Goal: Task Accomplishment & Management: Use online tool/utility

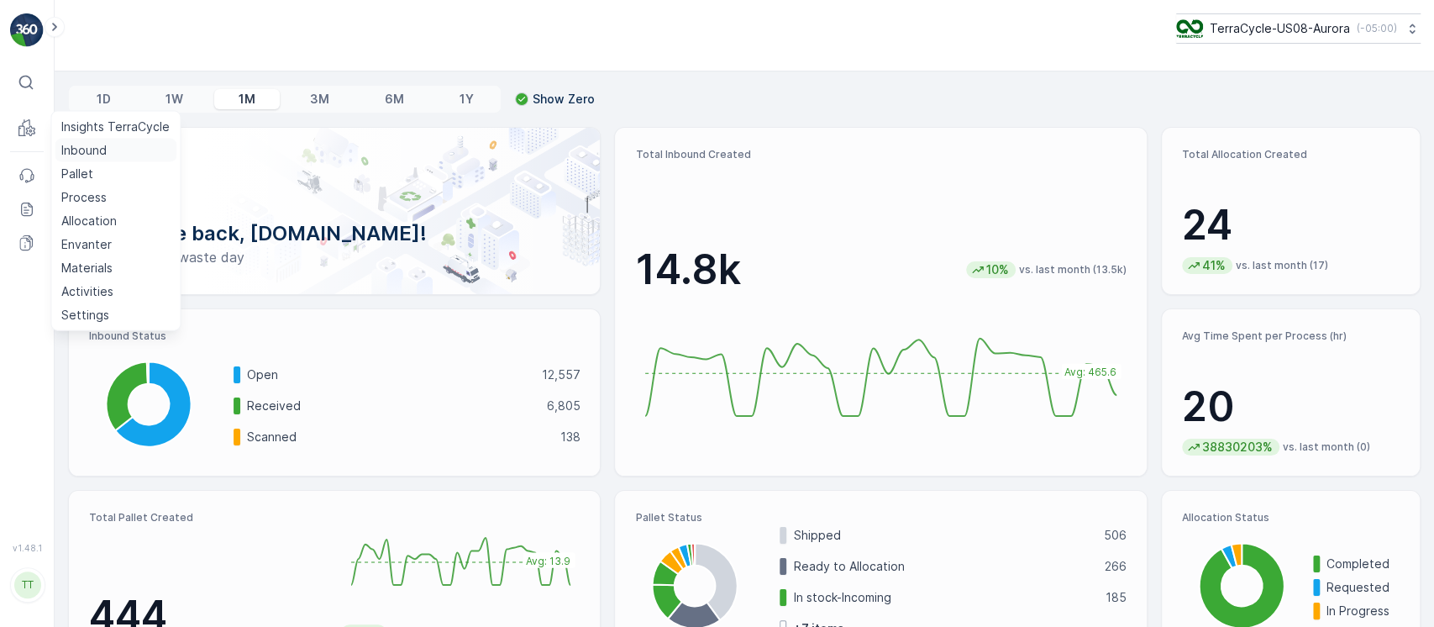
click at [74, 151] on p "Inbound" at bounding box center [83, 150] width 45 height 17
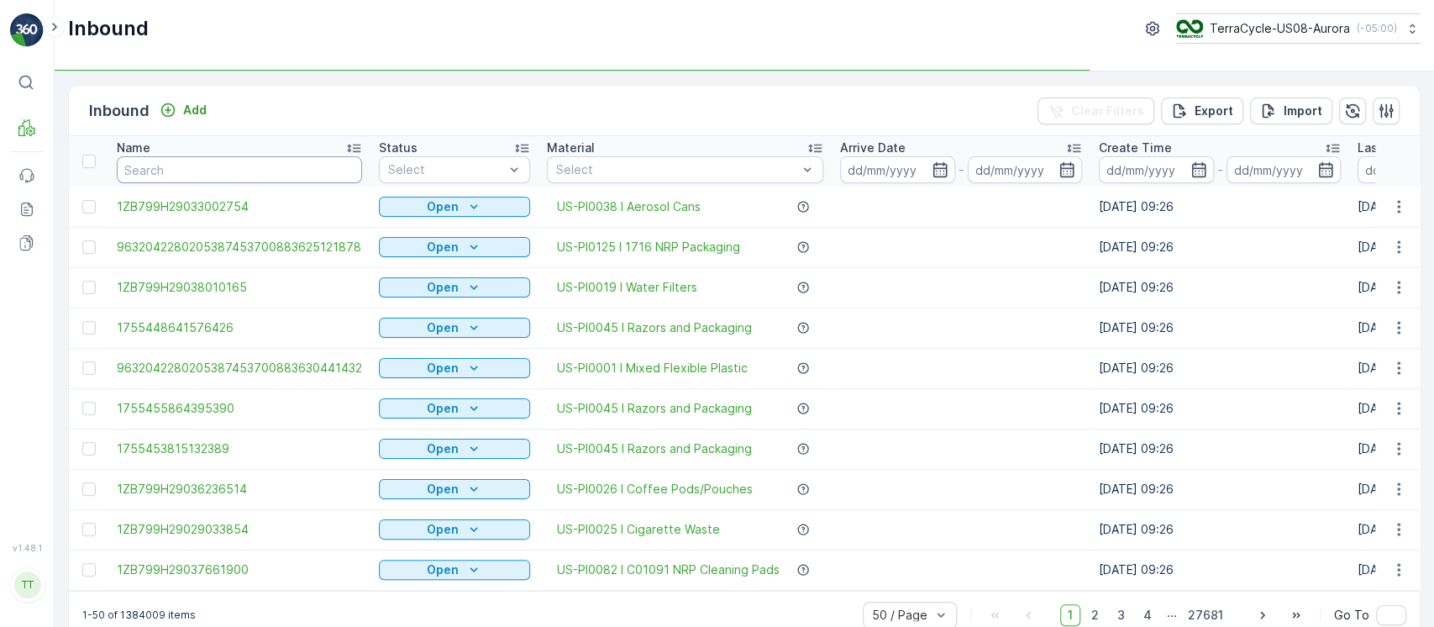
click at [287, 176] on input "text" at bounding box center [239, 169] width 245 height 27
paste input "1ZE899599096015958"
type input "1ZE899599096015958"
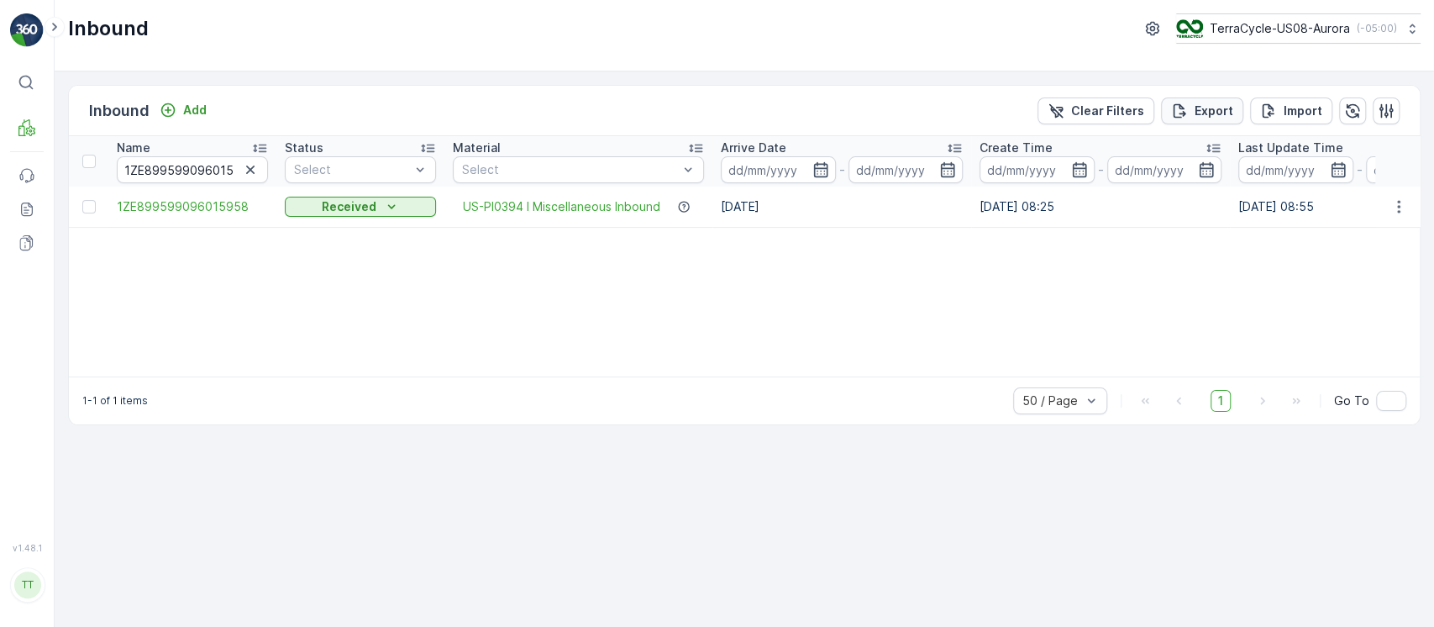
click at [1082, 105] on p "Clear Filters" at bounding box center [1107, 110] width 73 height 17
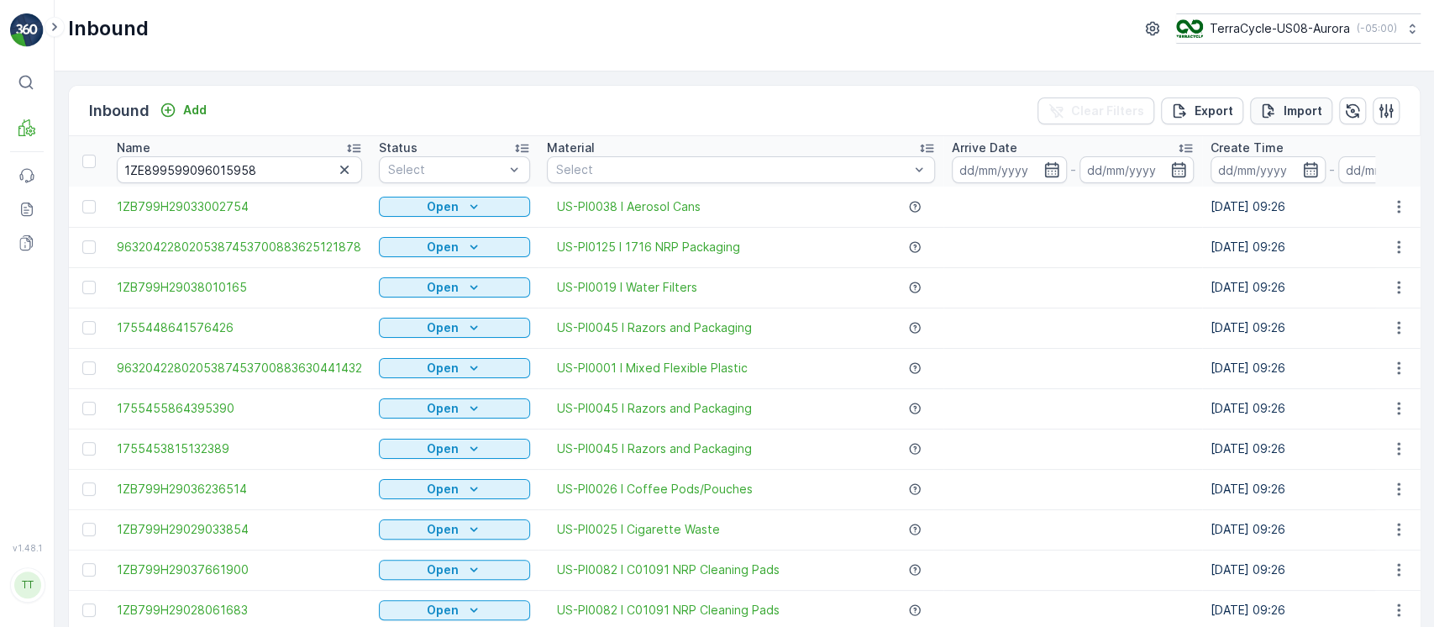
click at [1304, 102] on p "Import" at bounding box center [1302, 110] width 39 height 17
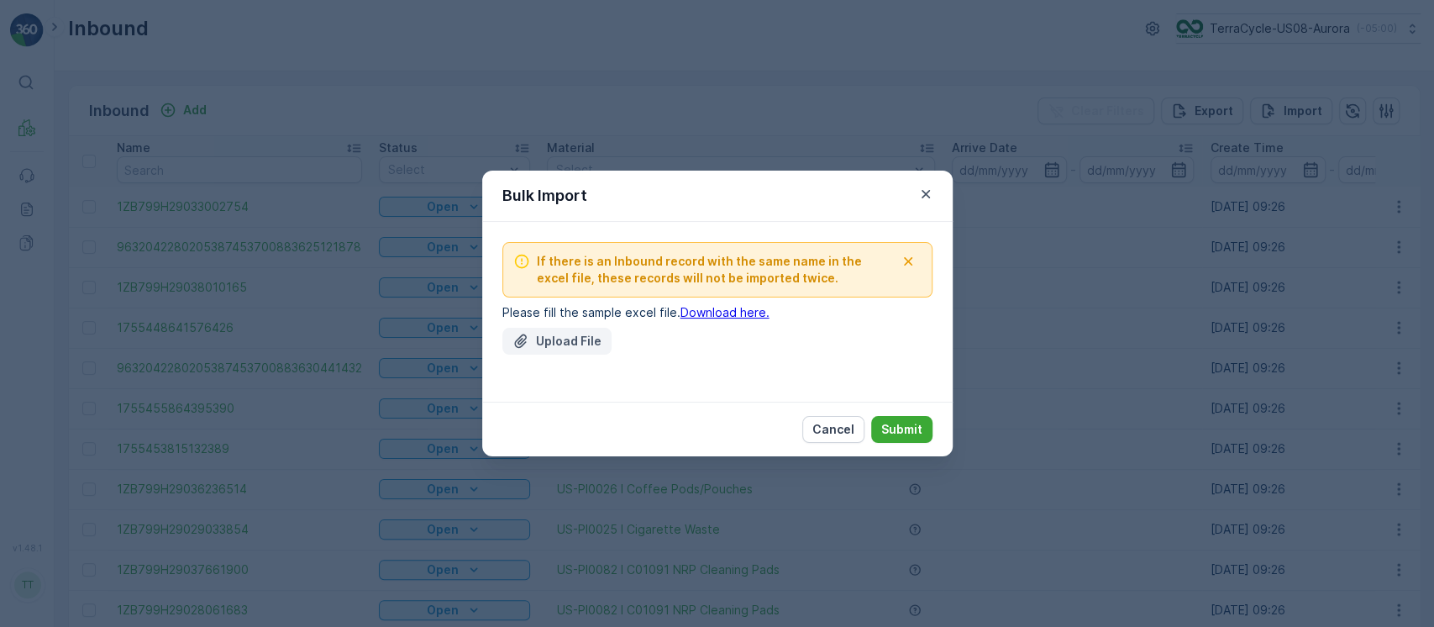
click at [565, 333] on p "Upload File" at bounding box center [569, 341] width 66 height 17
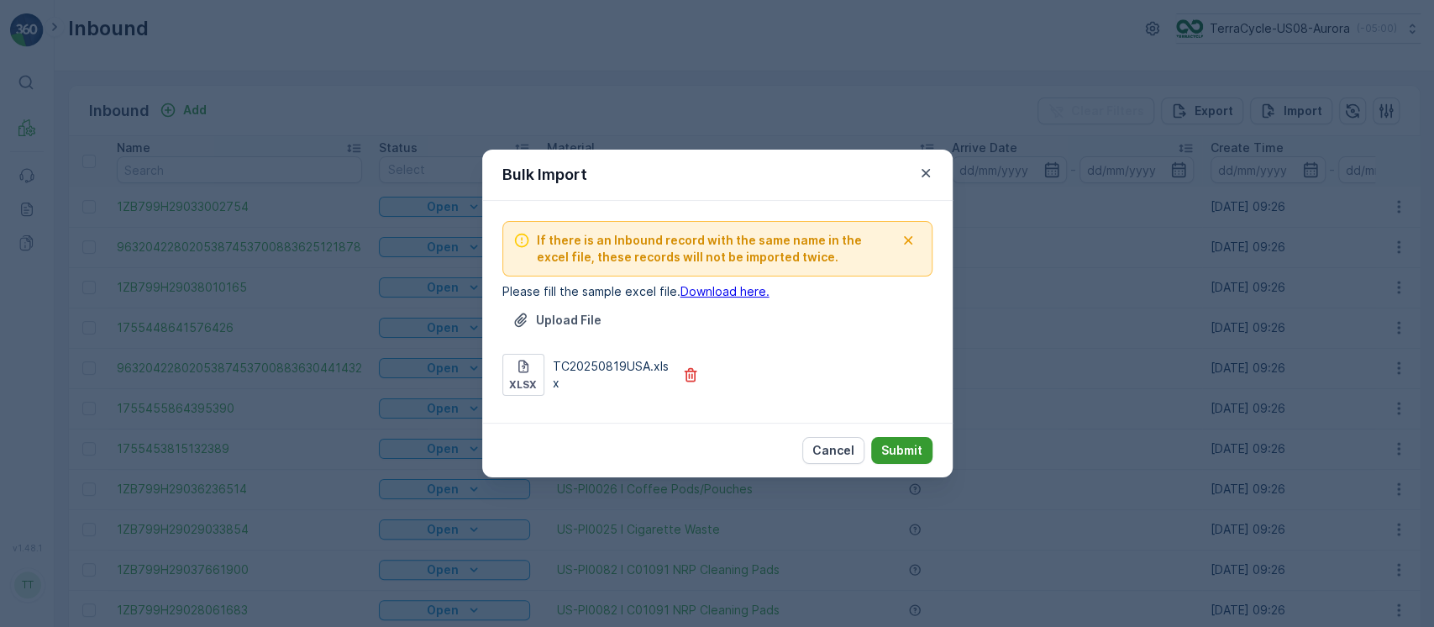
click at [921, 452] on button "Submit" at bounding box center [901, 450] width 61 height 27
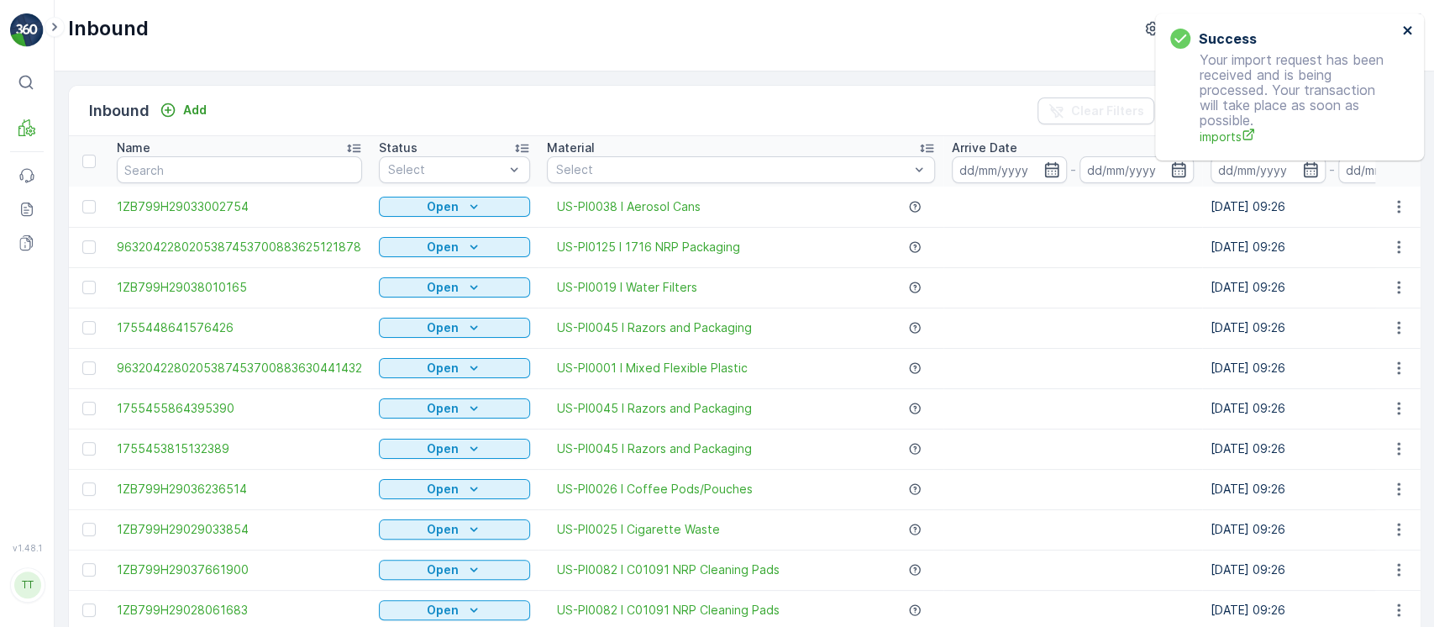
click at [1410, 27] on icon "close" at bounding box center [1407, 30] width 8 height 8
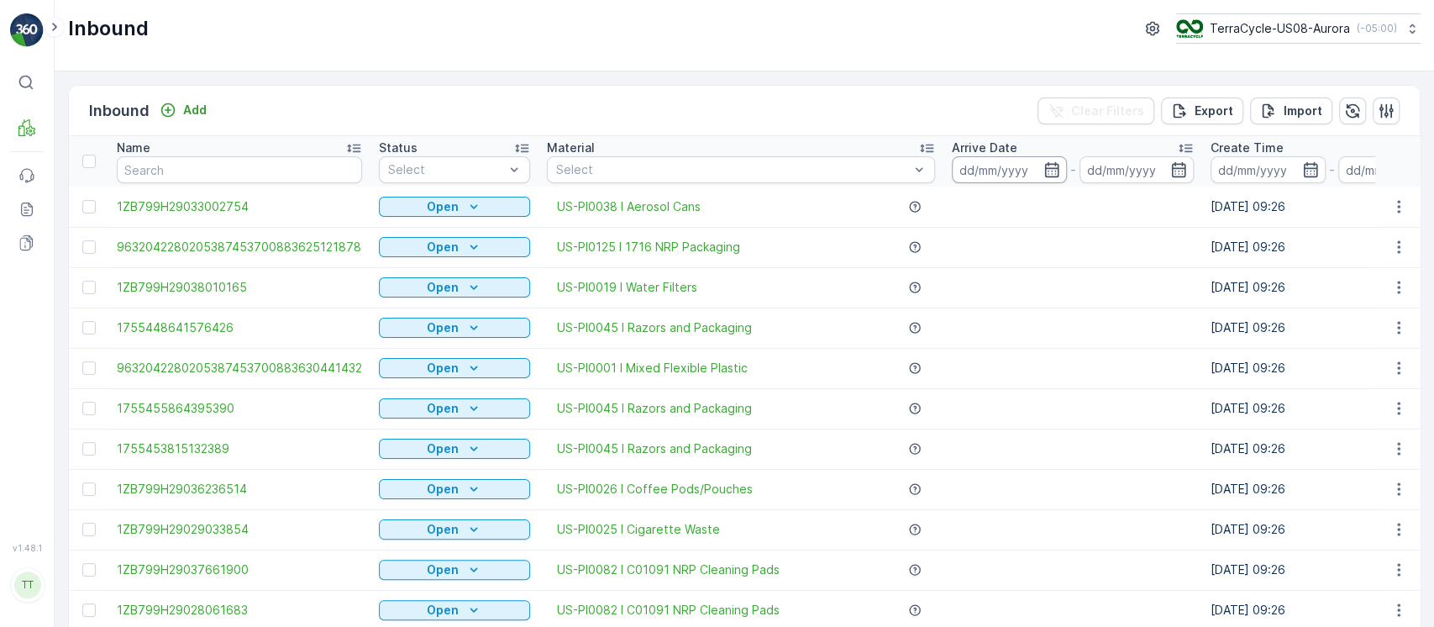
click at [994, 180] on input at bounding box center [1009, 169] width 115 height 27
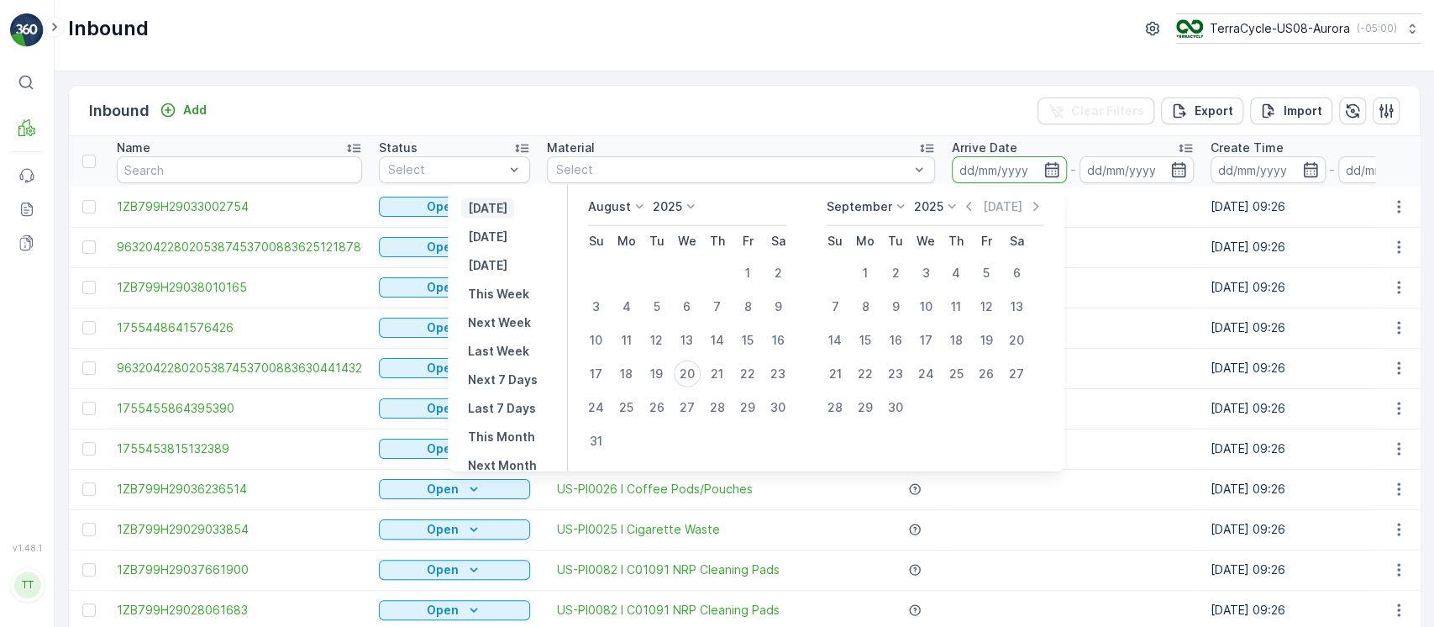
click at [505, 212] on p "[DATE]" at bounding box center [487, 208] width 39 height 17
type input "[DATE]"
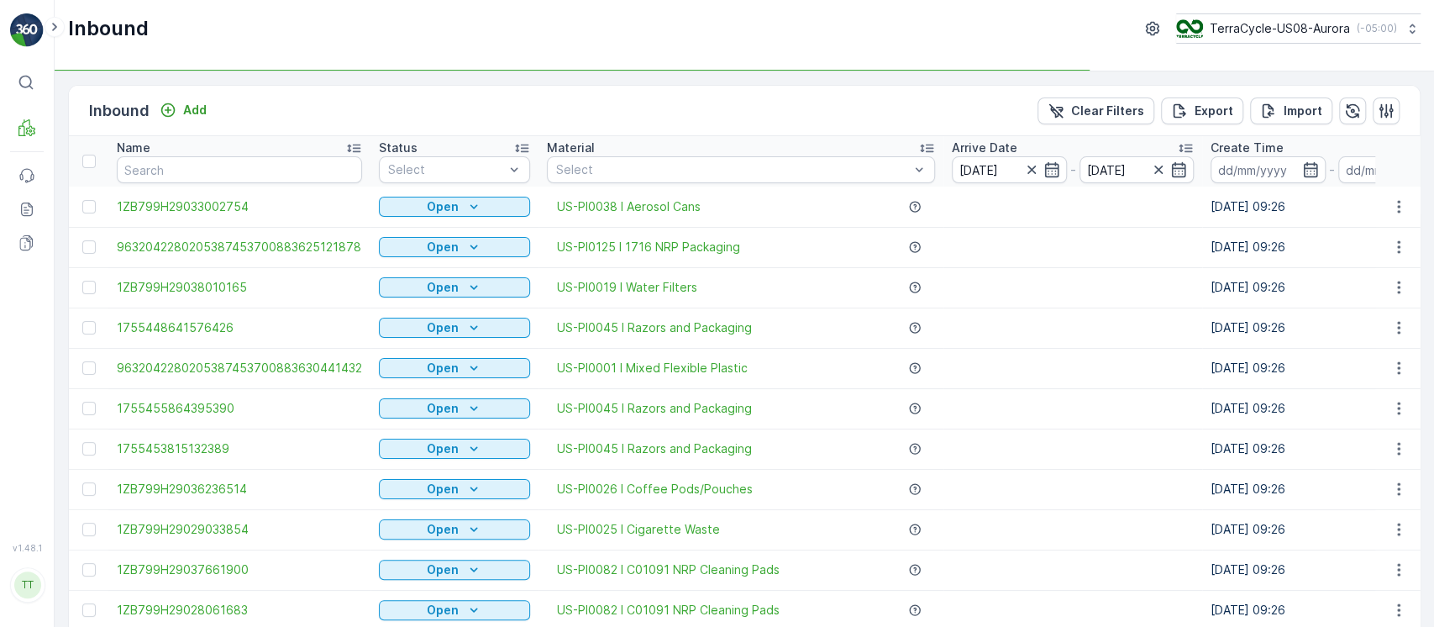
scroll to position [1646, 0]
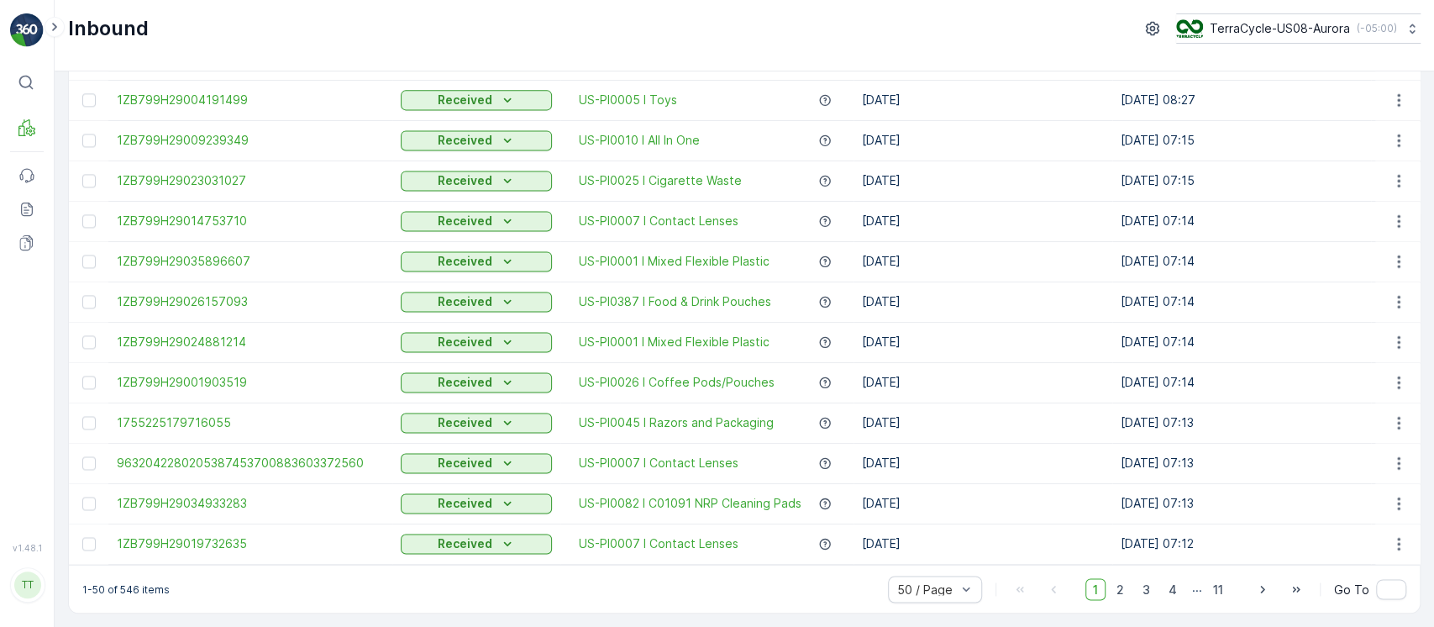
click at [130, 589] on p "1-50 of 546 items" at bounding box center [125, 588] width 87 height 13
copy p "546"
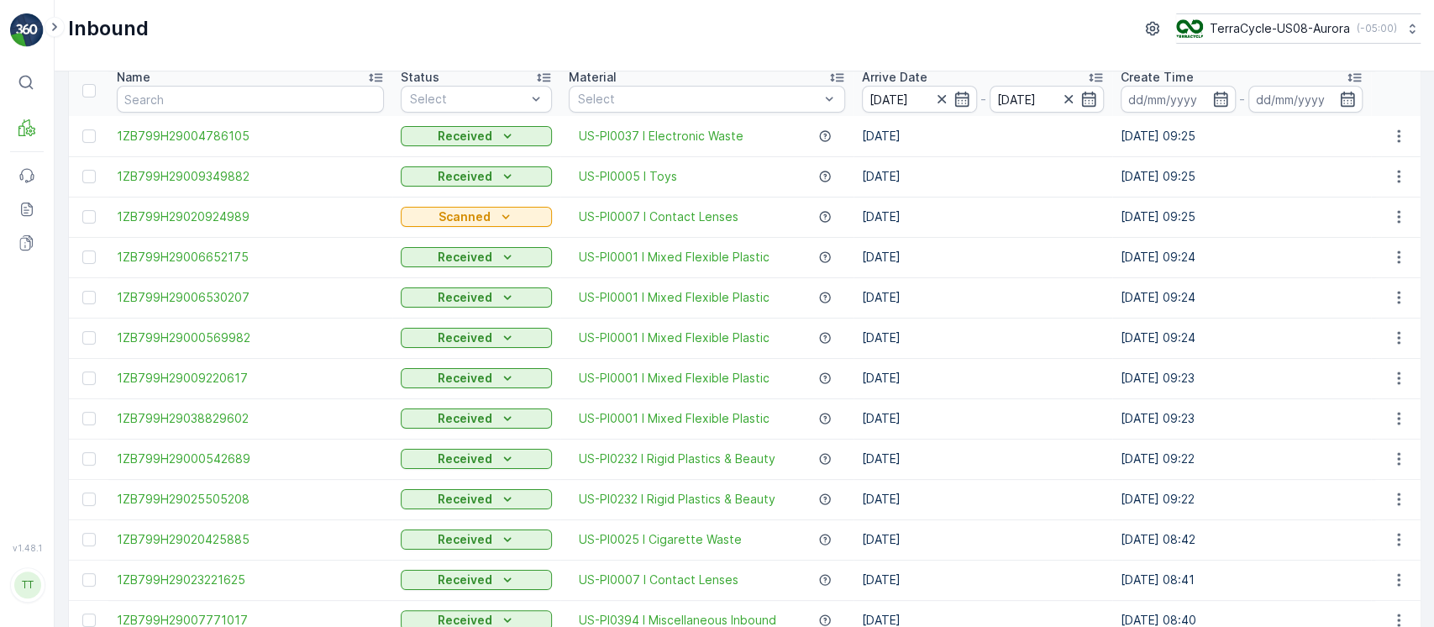
scroll to position [0, 0]
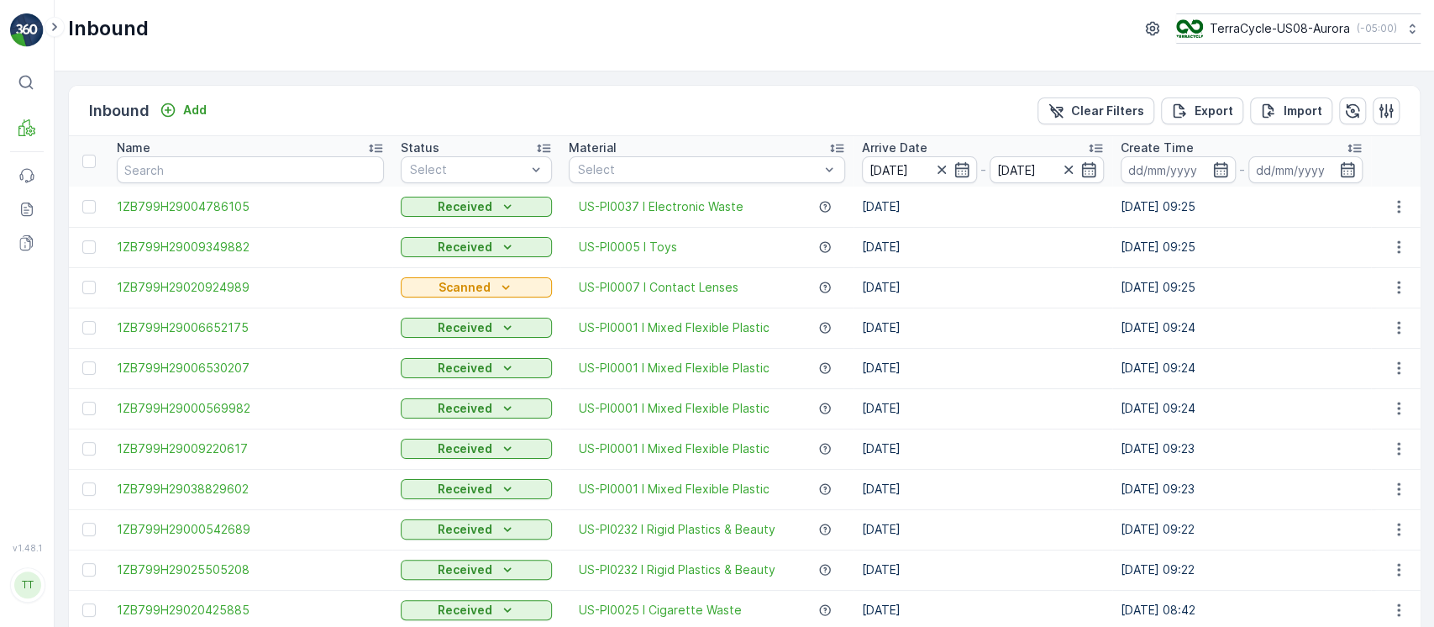
click at [1095, 126] on div "Inbound Add Clear Filters Export Import" at bounding box center [744, 111] width 1351 height 50
click at [1109, 118] on button "Clear Filters" at bounding box center [1095, 110] width 117 height 27
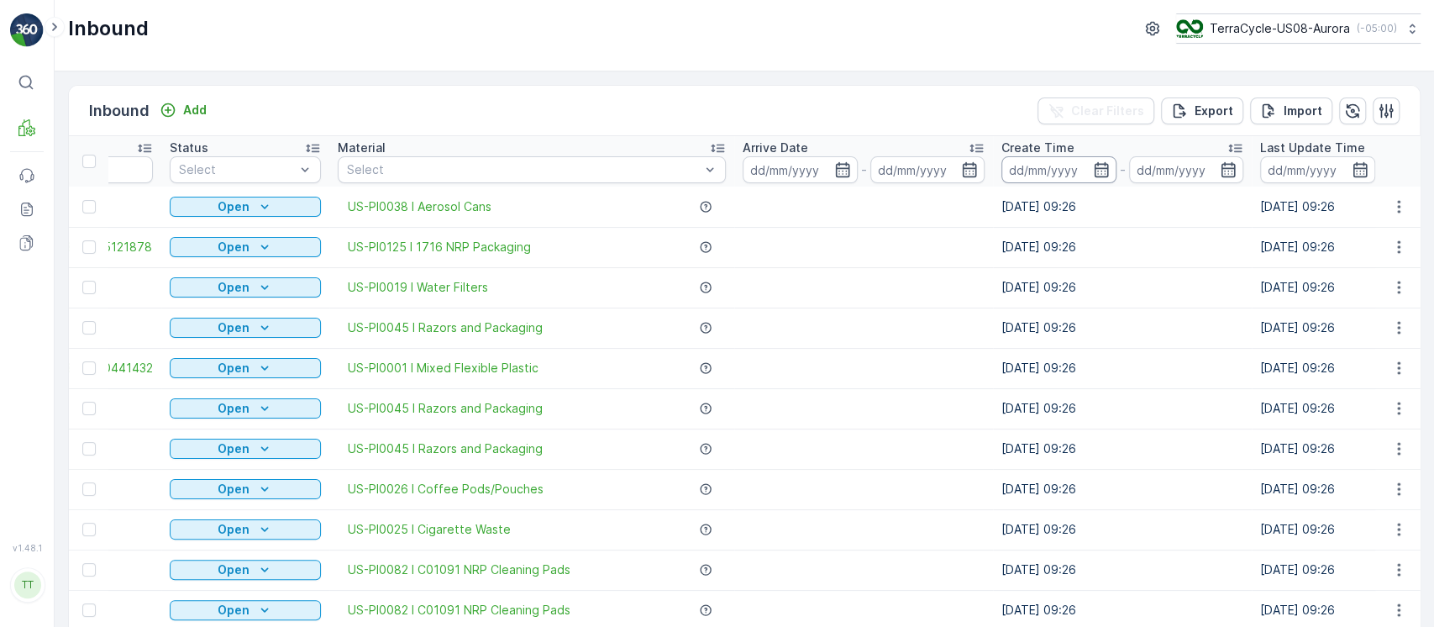
scroll to position [0, 208]
click at [1288, 169] on input at bounding box center [1318, 169] width 115 height 27
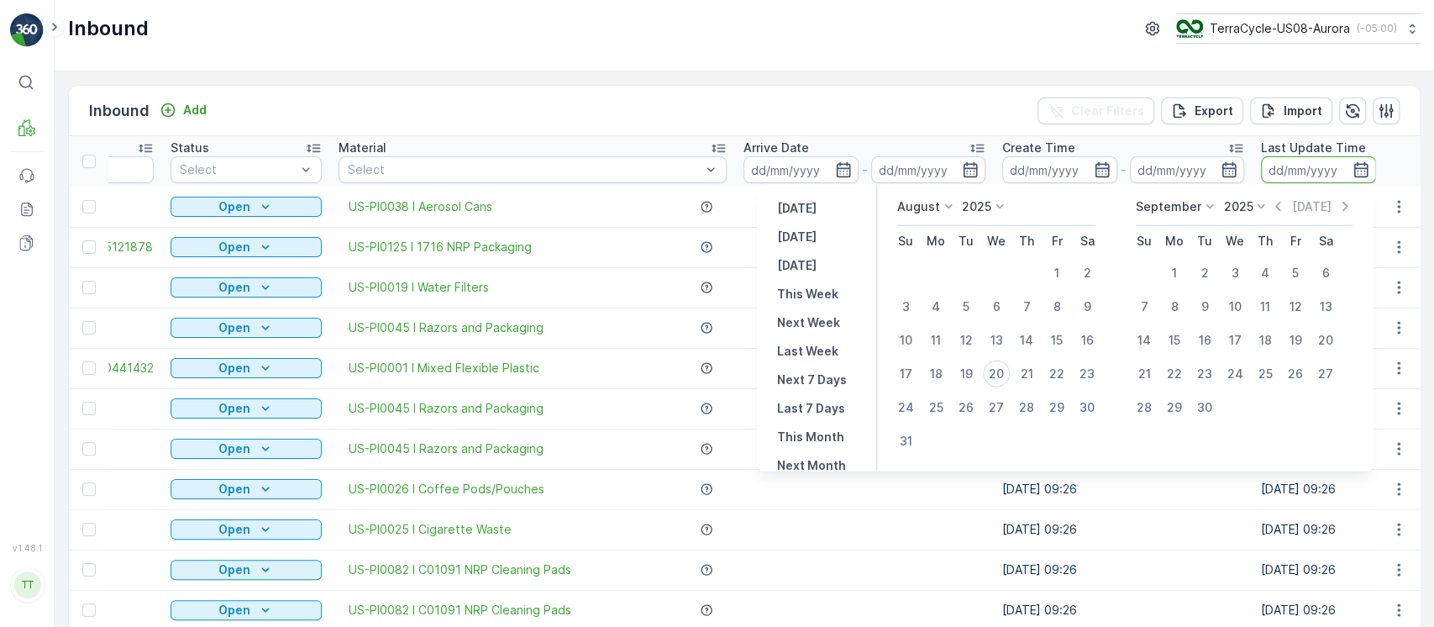
click at [818, 218] on div "Yesterday Today Tomorrow This Week Next Week Last Week Next 7 Days Last 7 Days …" at bounding box center [817, 328] width 120 height 286
click at [816, 205] on p "[DATE]" at bounding box center [796, 208] width 39 height 17
type input "[DATE]"
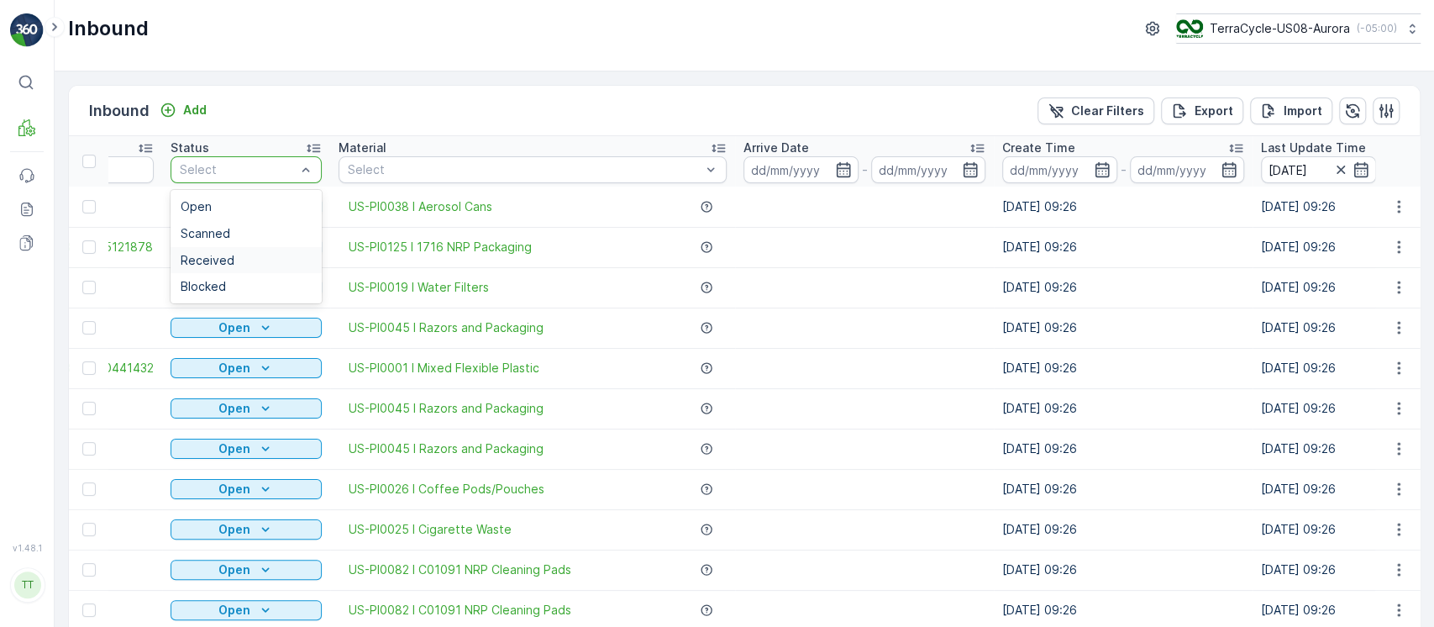
click at [259, 256] on div "Received" at bounding box center [246, 260] width 131 height 13
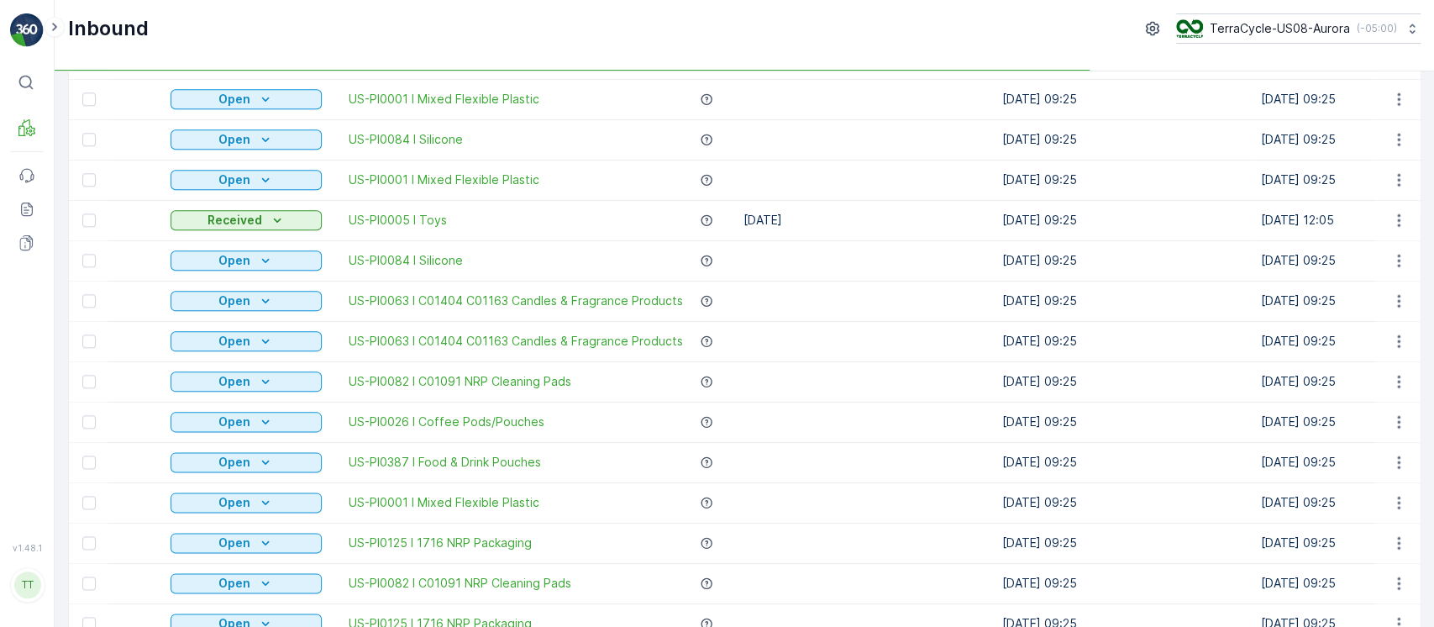
scroll to position [1646, 0]
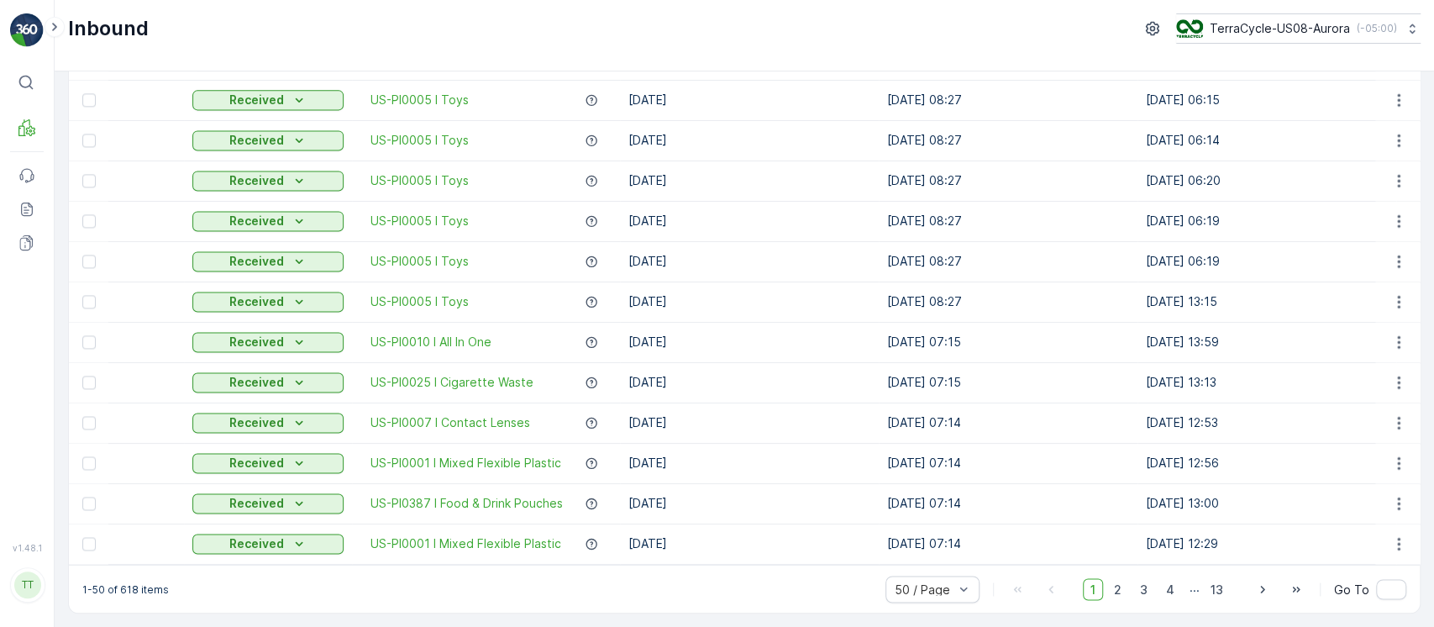
click at [125, 590] on p "1-50 of 618 items" at bounding box center [125, 588] width 87 height 13
copy p "618"
click at [87, 195] on p "Process" at bounding box center [83, 197] width 45 height 17
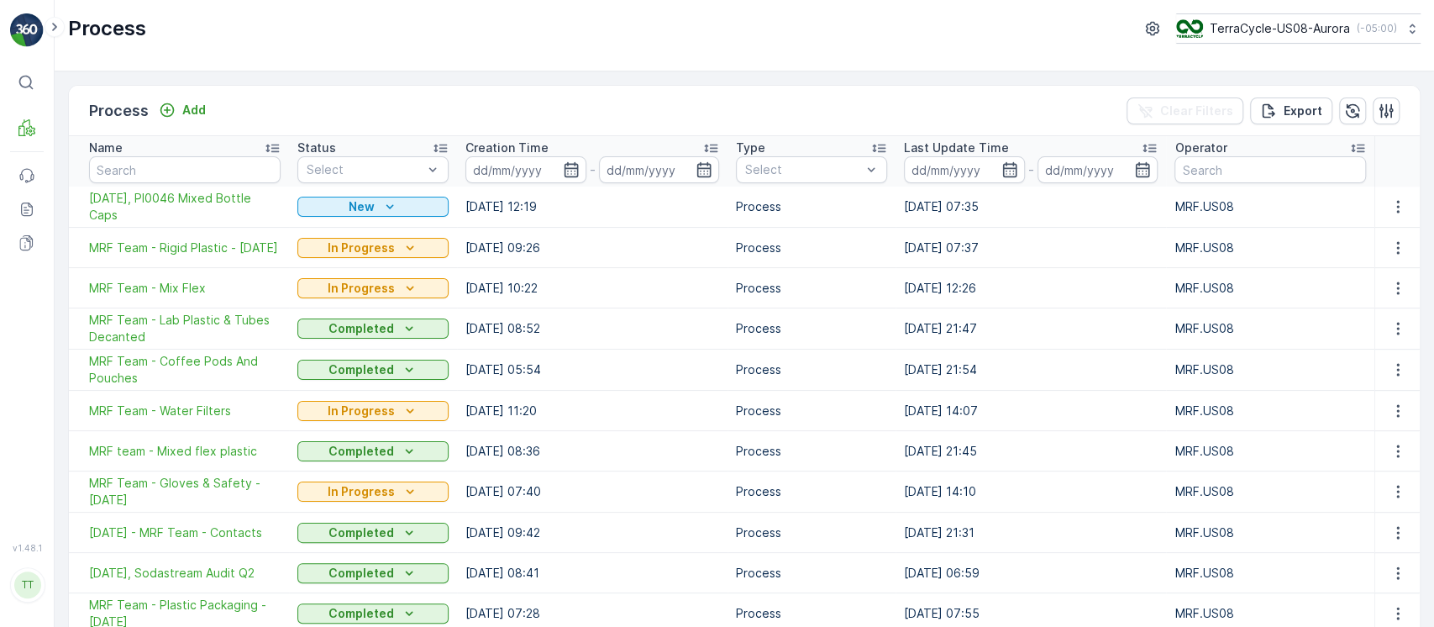
click at [947, 165] on input at bounding box center [964, 169] width 121 height 27
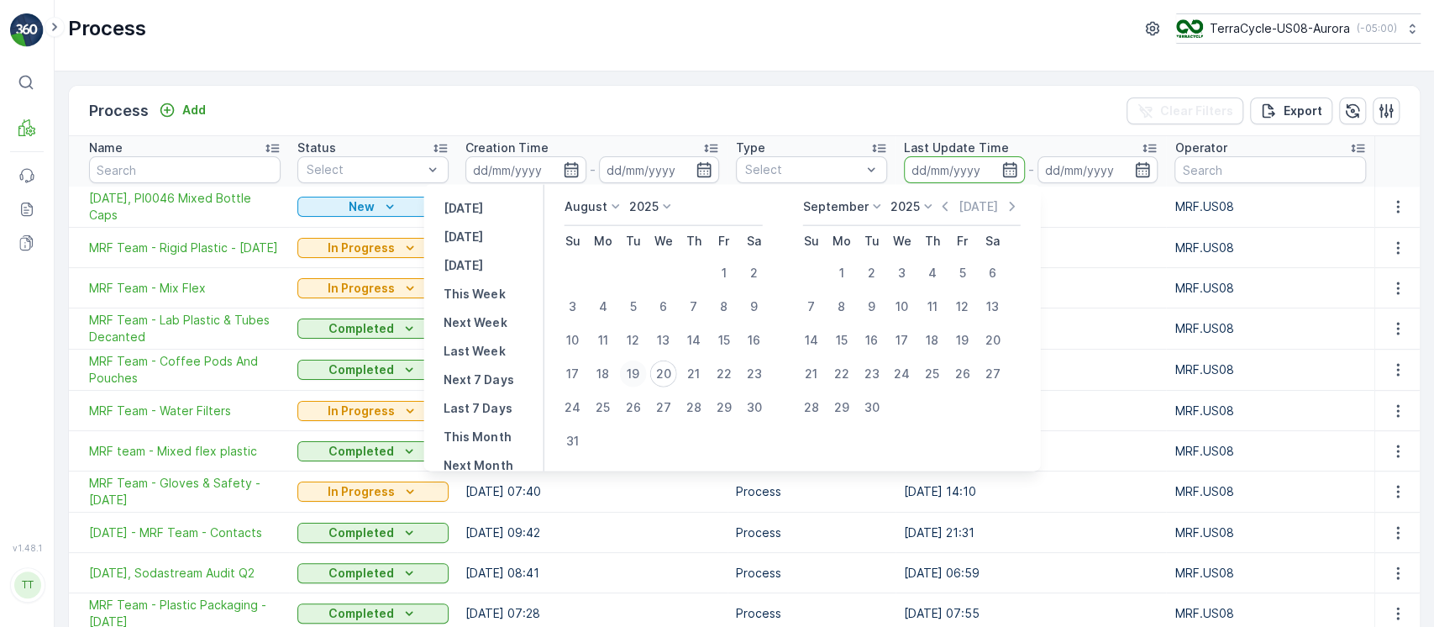
click at [643, 375] on div "19" at bounding box center [632, 373] width 27 height 27
type input "[DATE]"
click at [669, 375] on div "20" at bounding box center [662, 373] width 27 height 27
type input "20.08.2025"
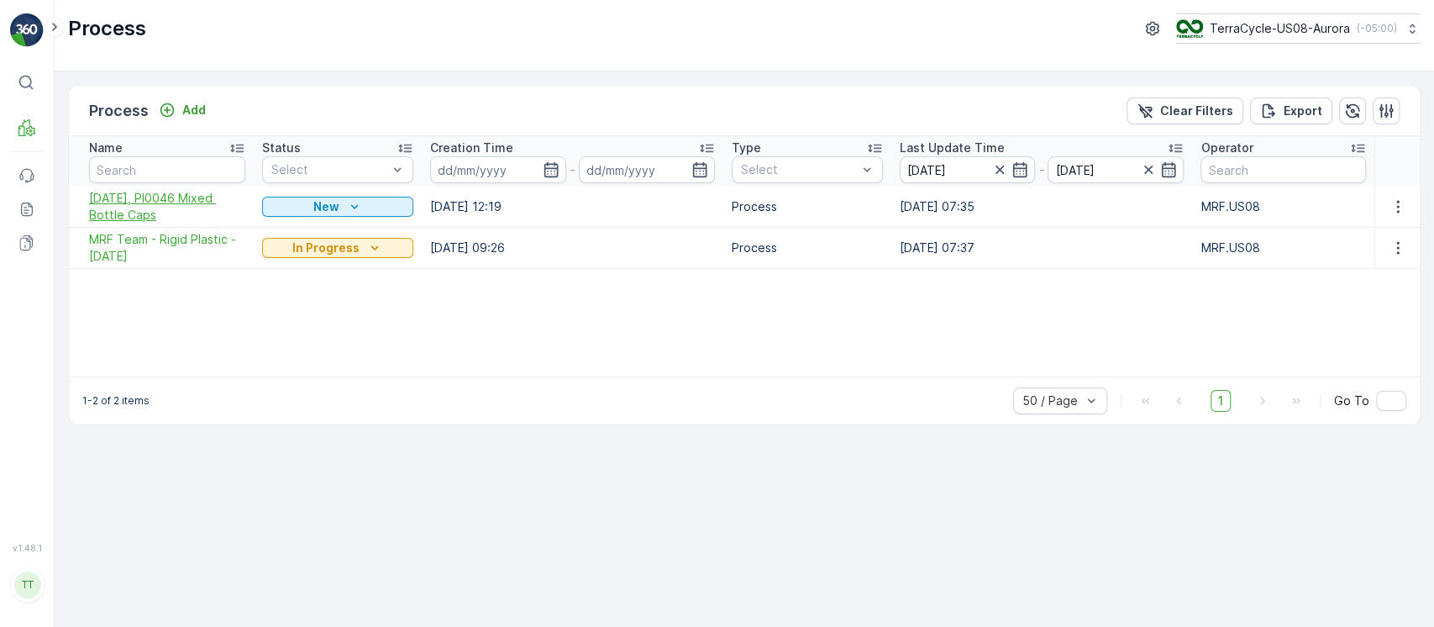
click at [192, 204] on span "08/19/25, PI0046 Mixed Bottle Caps" at bounding box center [167, 207] width 156 height 34
click at [197, 239] on span "MRF Team - Rigid Plastic - [DATE]" at bounding box center [167, 248] width 156 height 34
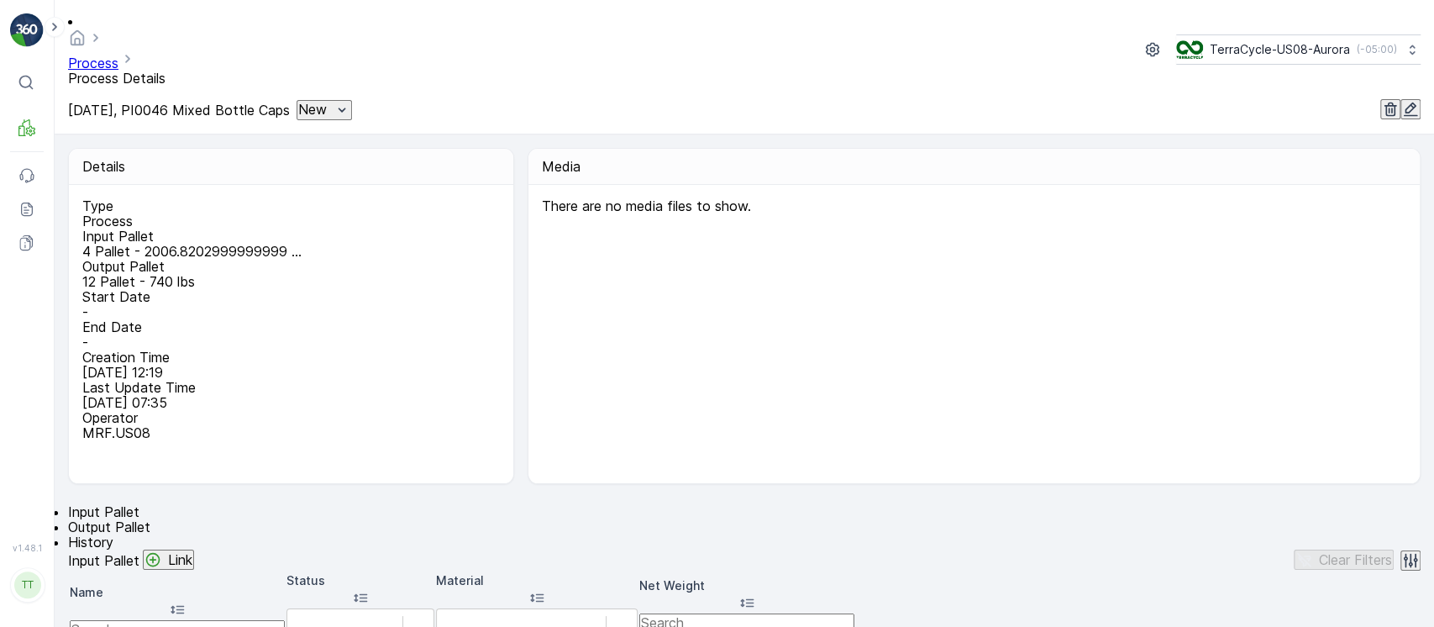
click at [113, 533] on span "History" at bounding box center [90, 541] width 45 height 17
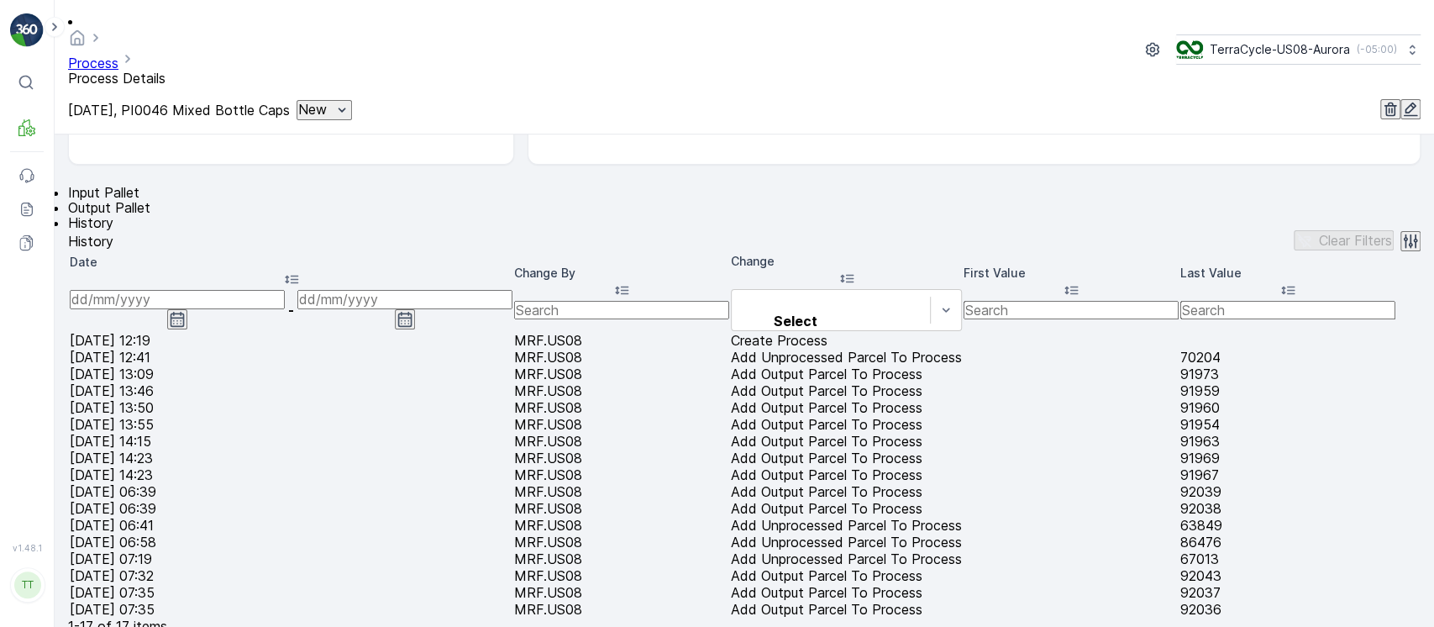
scroll to position [320, 0]
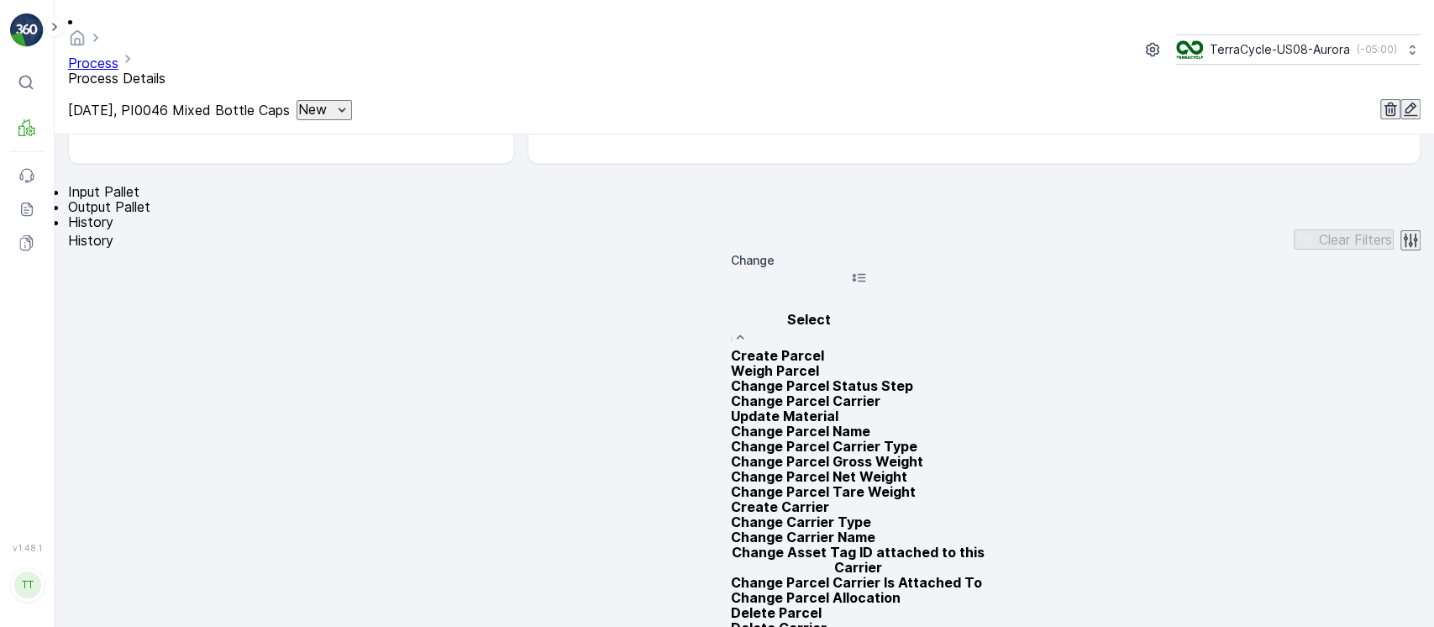
paste input "Add Unprocessed Parcel To Process"
type input "Add Unprocessed Parcel To Process"
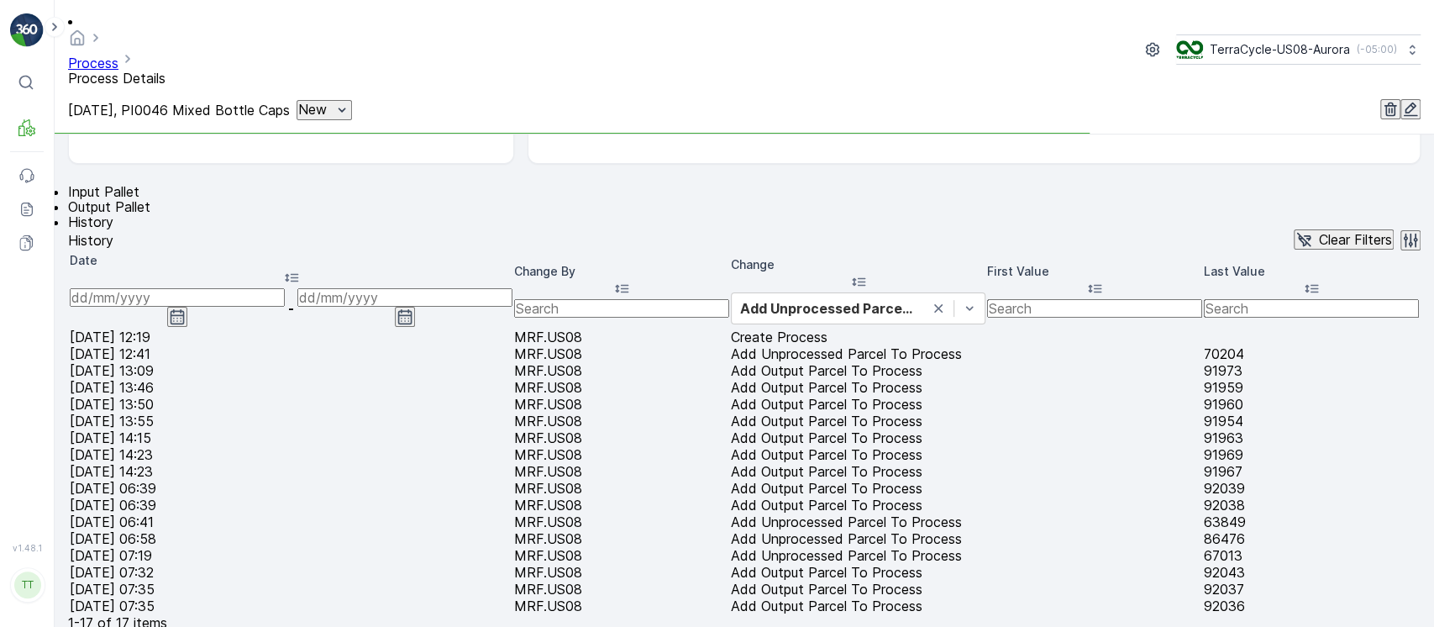
scroll to position [239, 0]
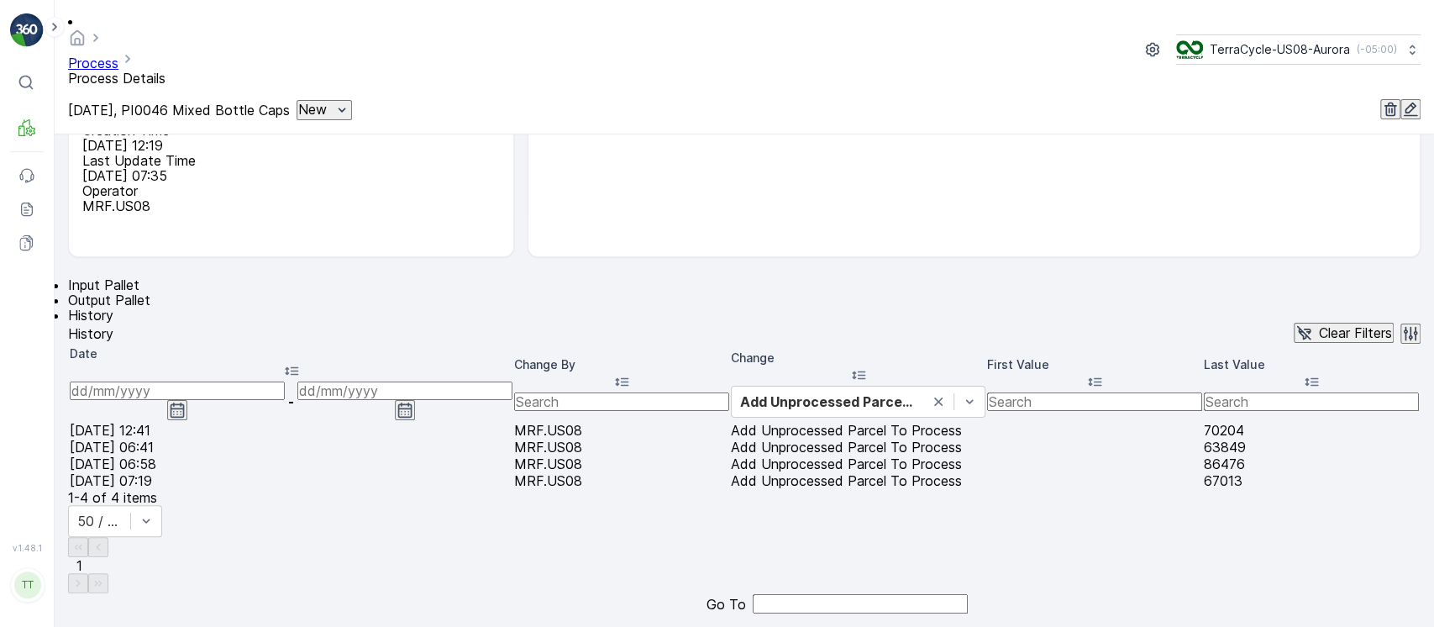
click at [208, 381] on input at bounding box center [177, 390] width 215 height 18
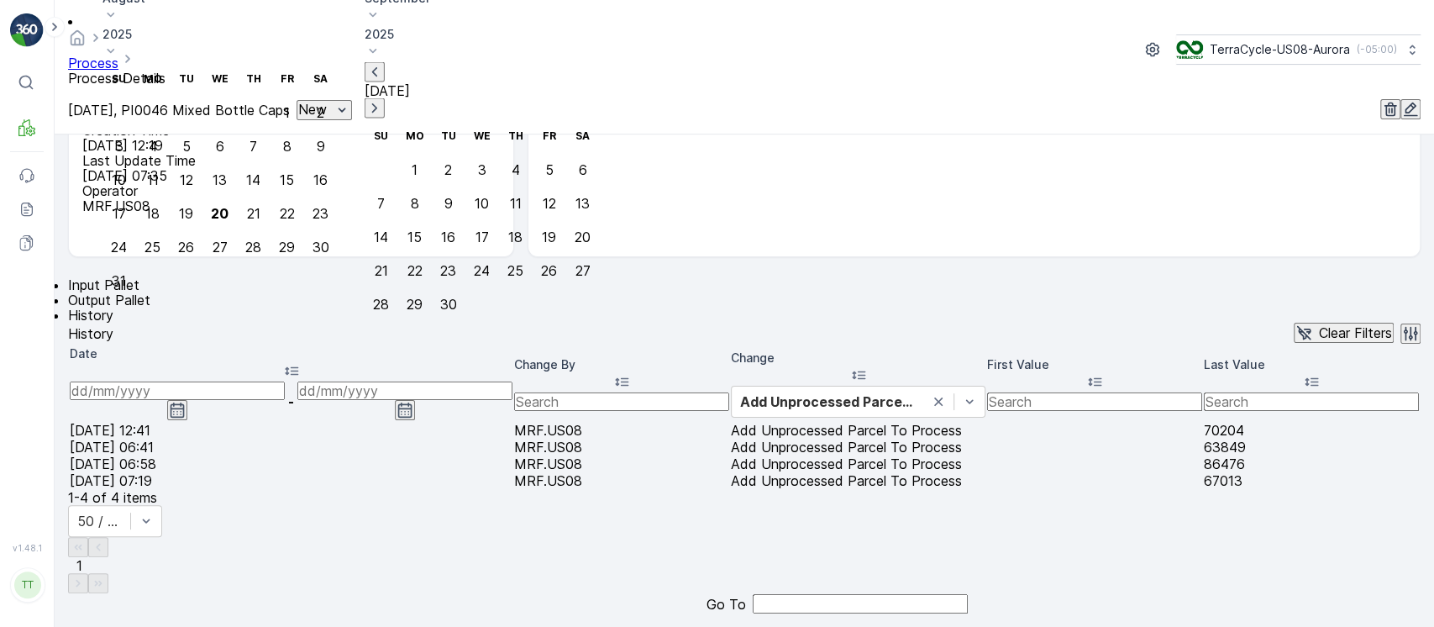
type input "[DATE]"
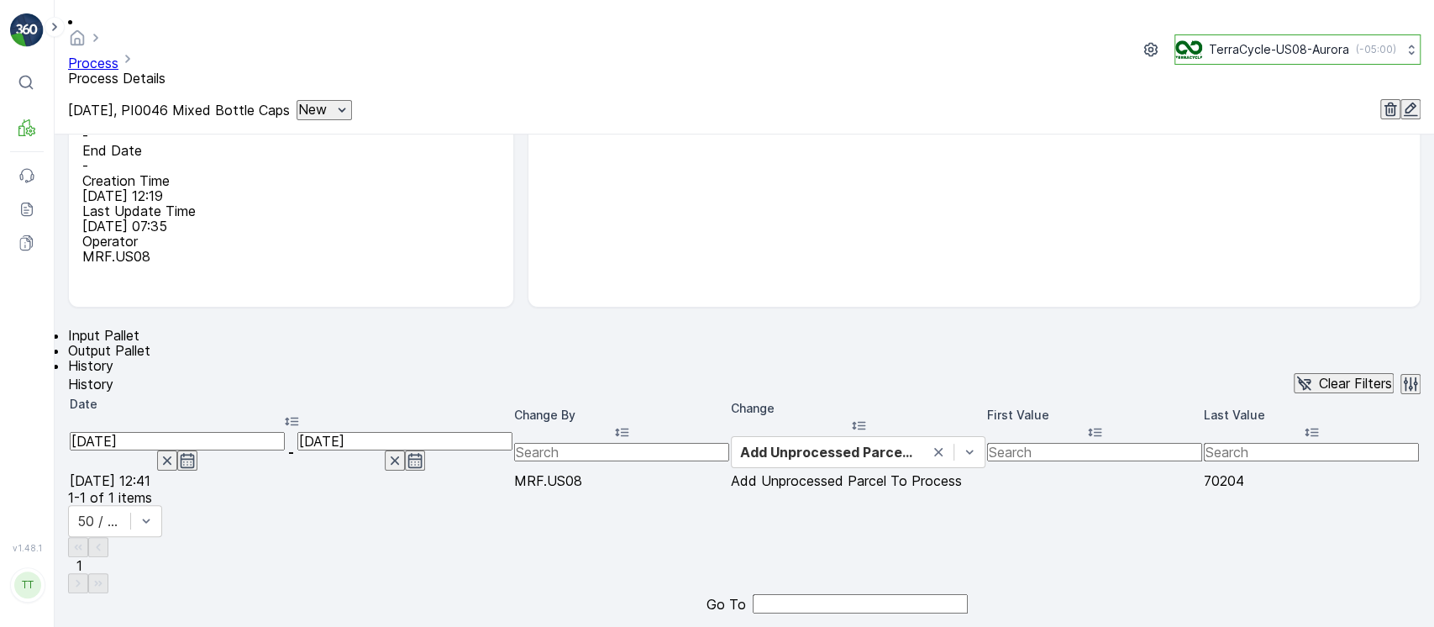
click at [1261, 41] on p "TerraCycle-US08-Aurora" at bounding box center [1279, 49] width 140 height 17
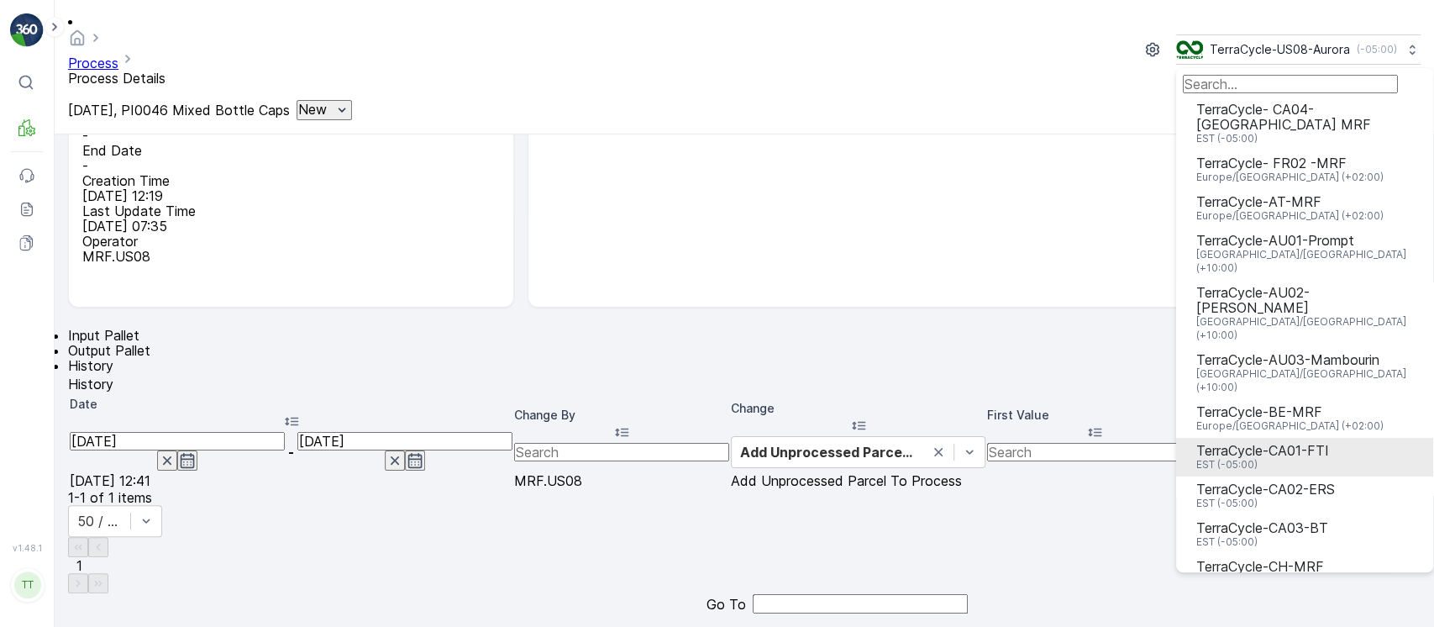
click at [1243, 458] on span "EST (-05:00)" at bounding box center [1262, 464] width 133 height 13
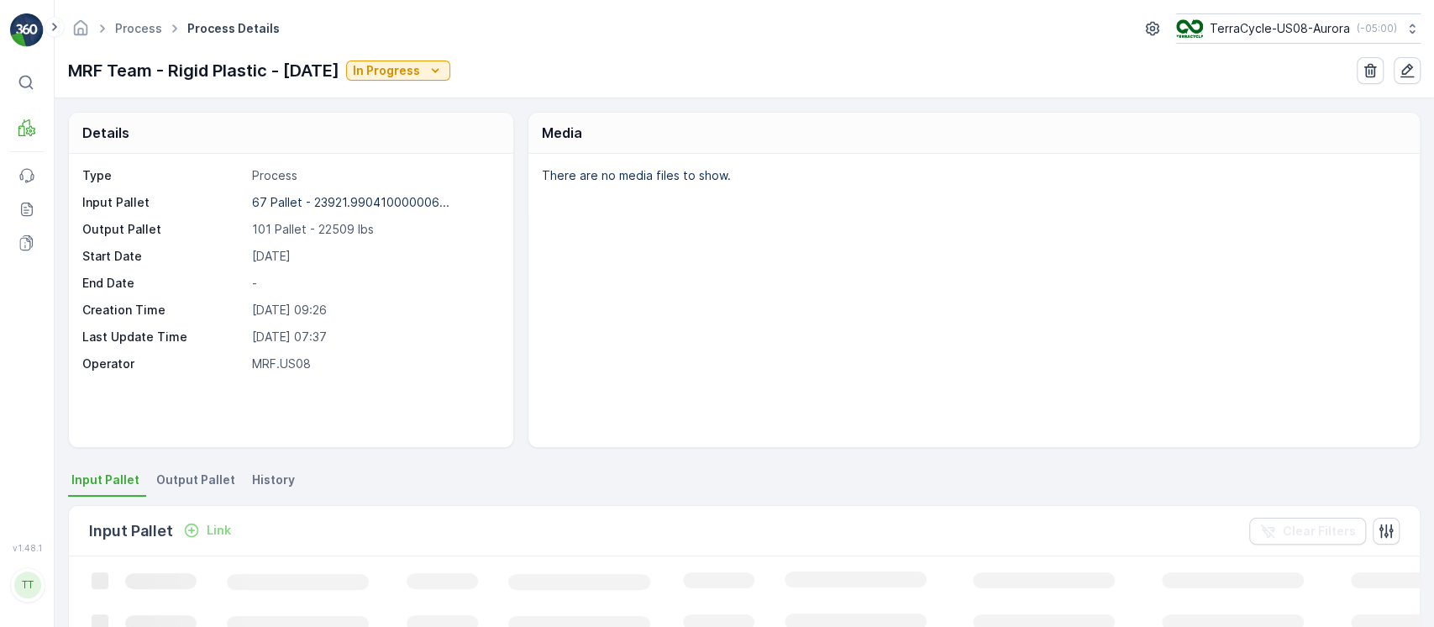
click at [270, 485] on span "History" at bounding box center [273, 479] width 43 height 17
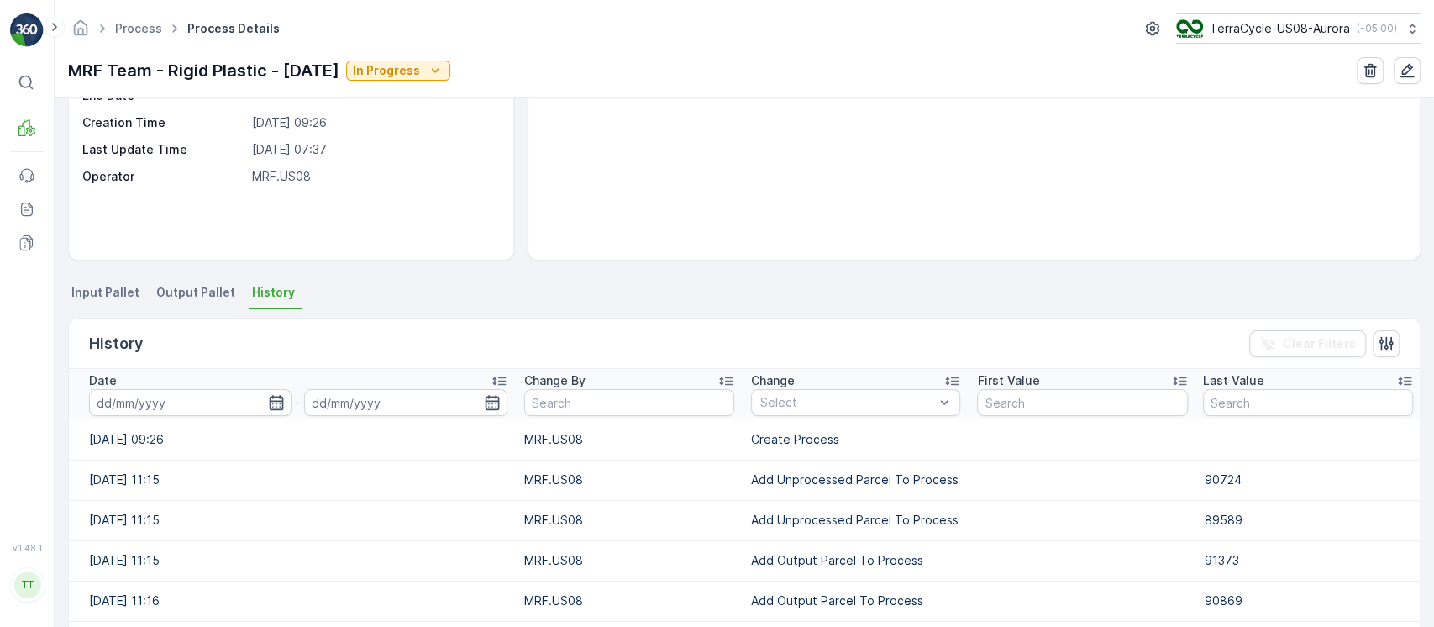
scroll to position [188, 0]
click at [878, 482] on td "Add Unprocessed Parcel To Process" at bounding box center [856, 479] width 226 height 40
copy td "Add Unprocessed Parcel To Process"
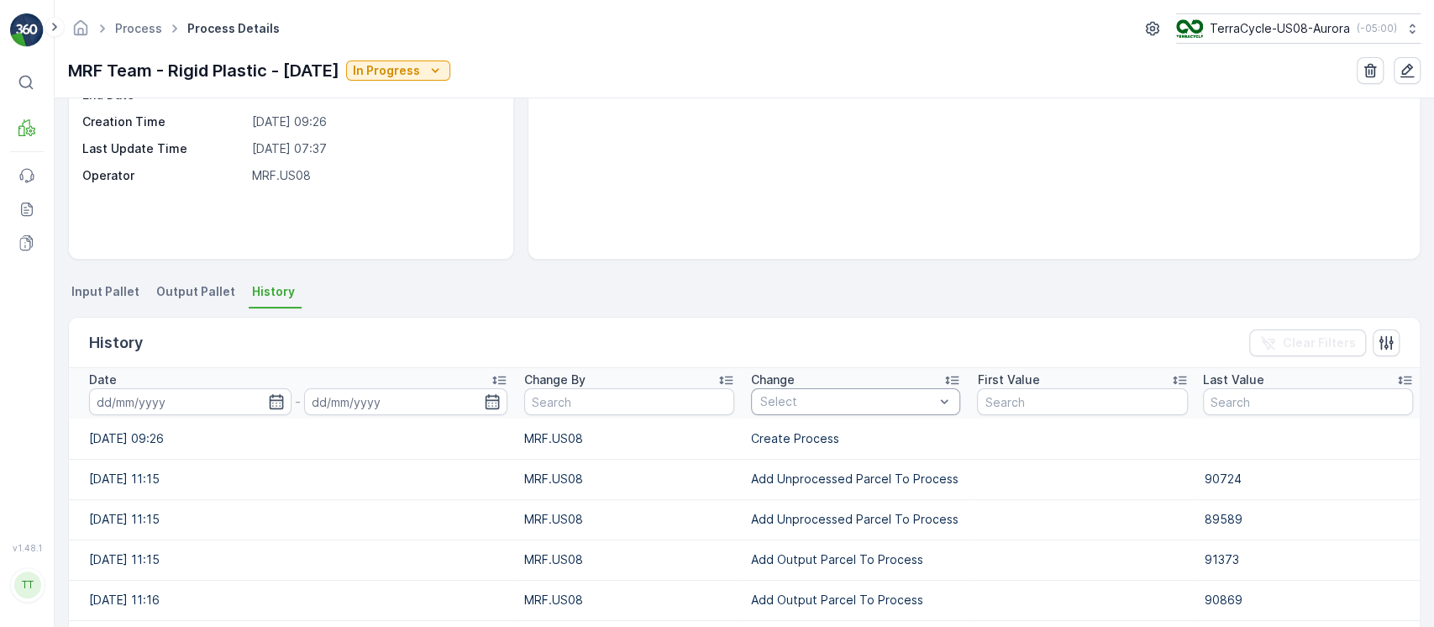
click at [898, 407] on div at bounding box center [846, 401] width 177 height 13
paste input "Add Unprocessed Parcel To Process"
type input "Add Unprocessed Parcel To Process"
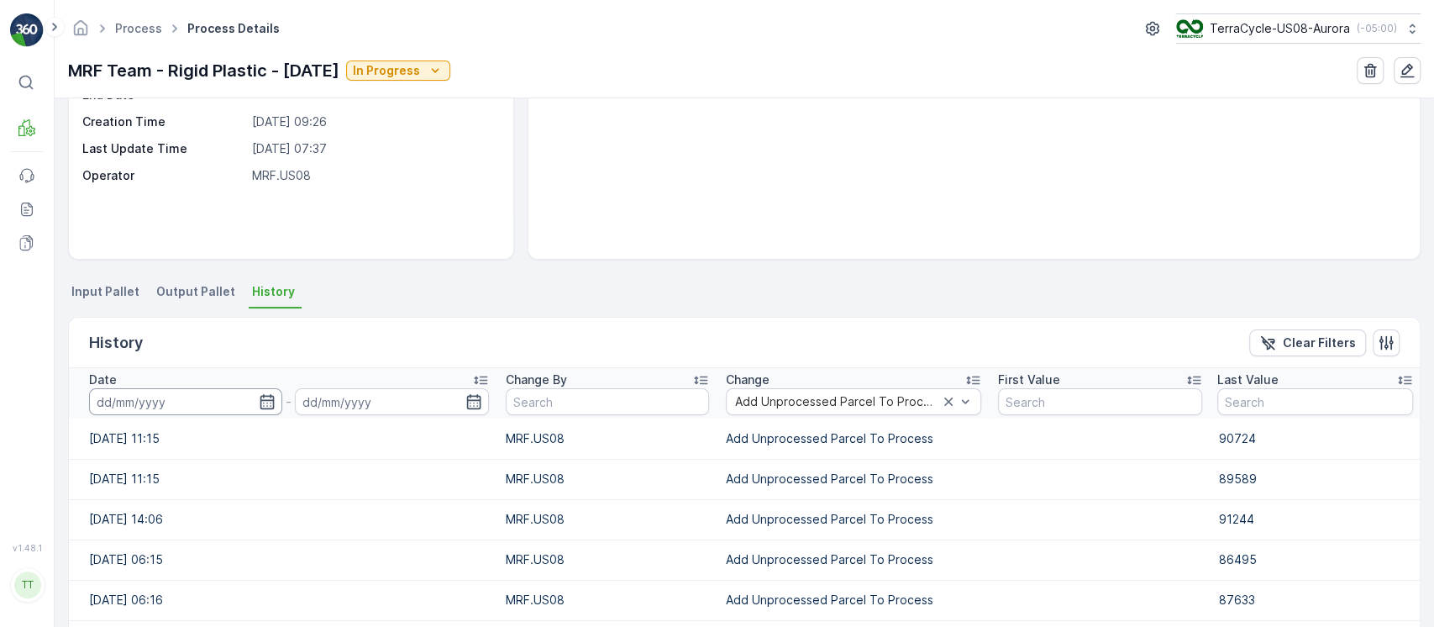
click at [222, 406] on input at bounding box center [185, 401] width 193 height 27
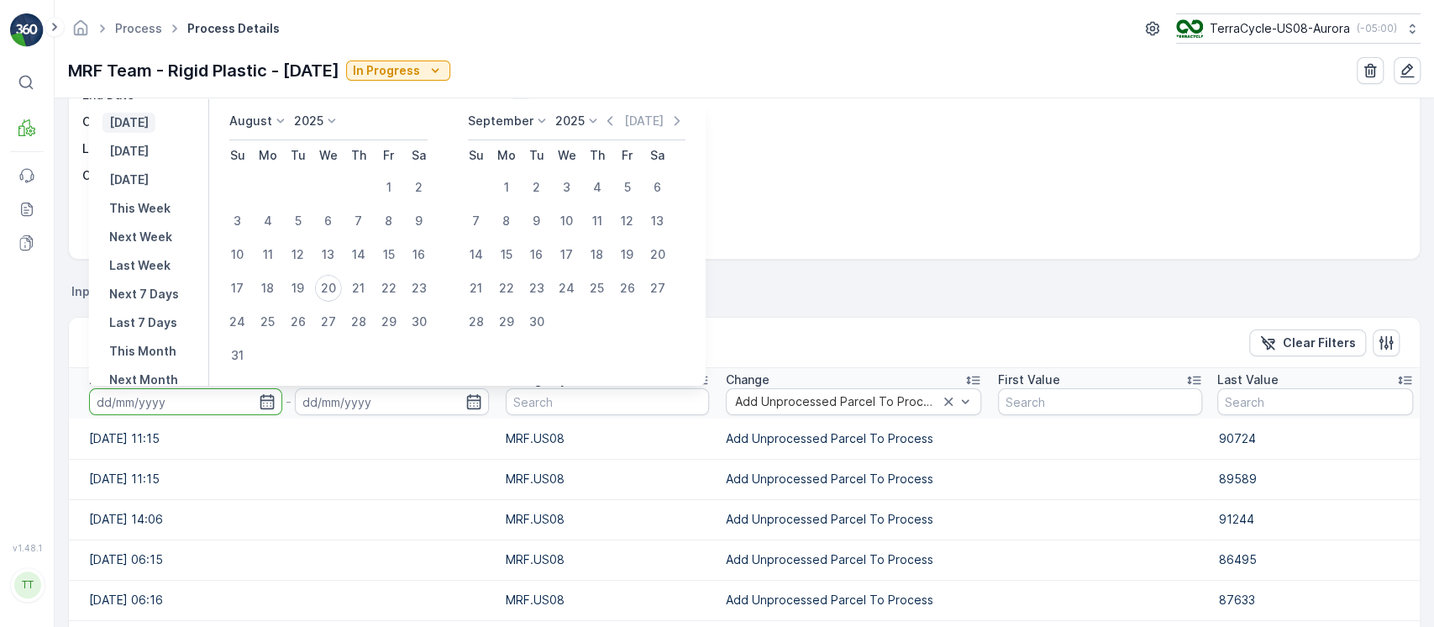
click at [149, 123] on p "[DATE]" at bounding box center [128, 122] width 39 height 17
type input "[DATE]"
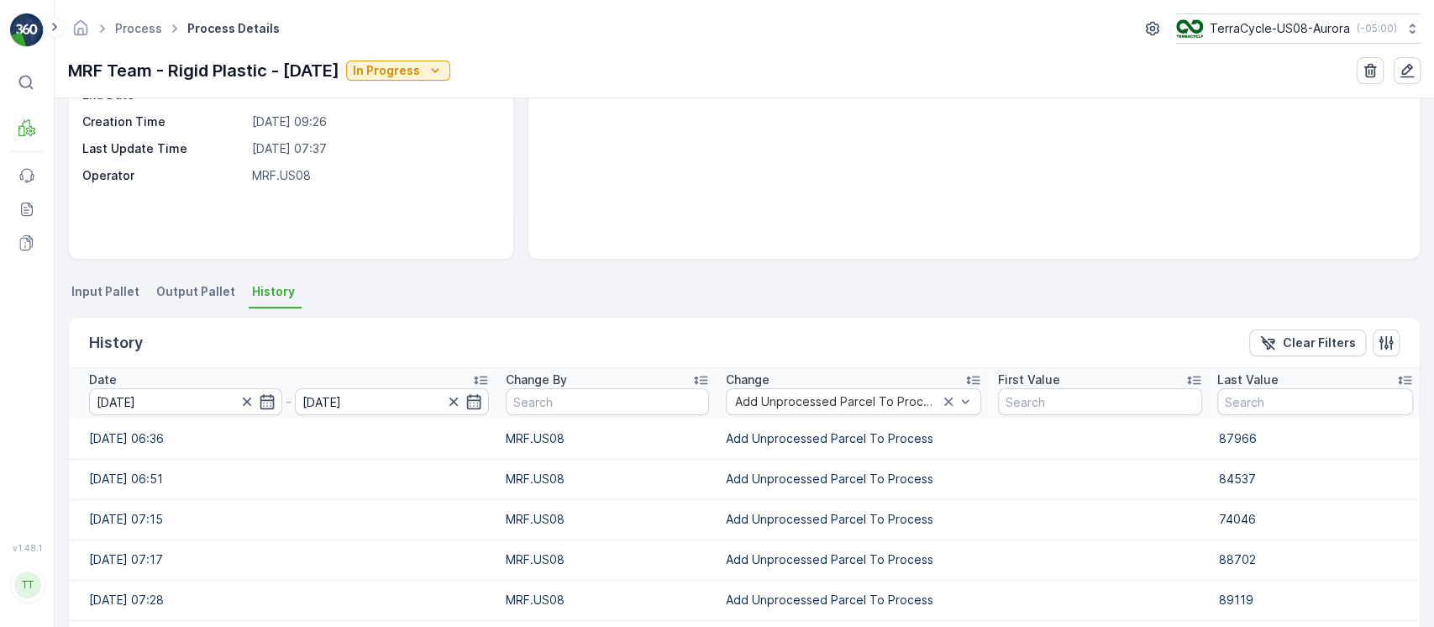
scroll to position [654, 0]
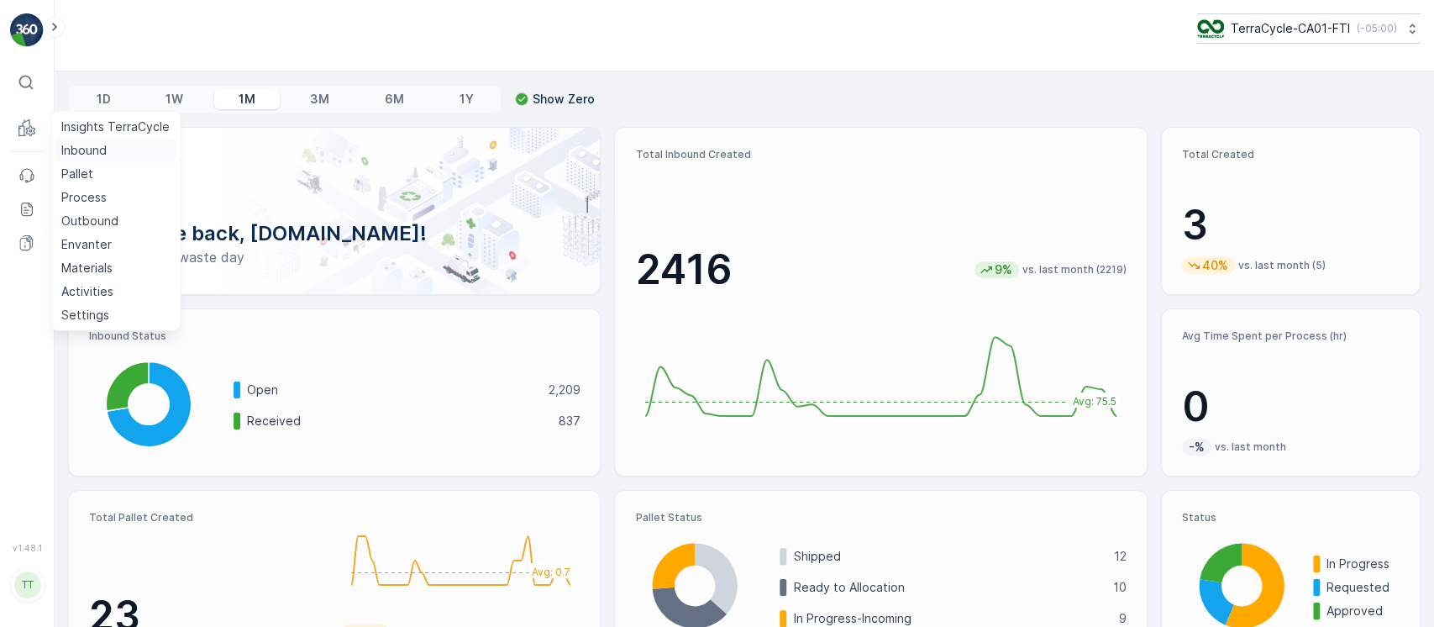
click at [75, 147] on p "Inbound" at bounding box center [83, 150] width 45 height 17
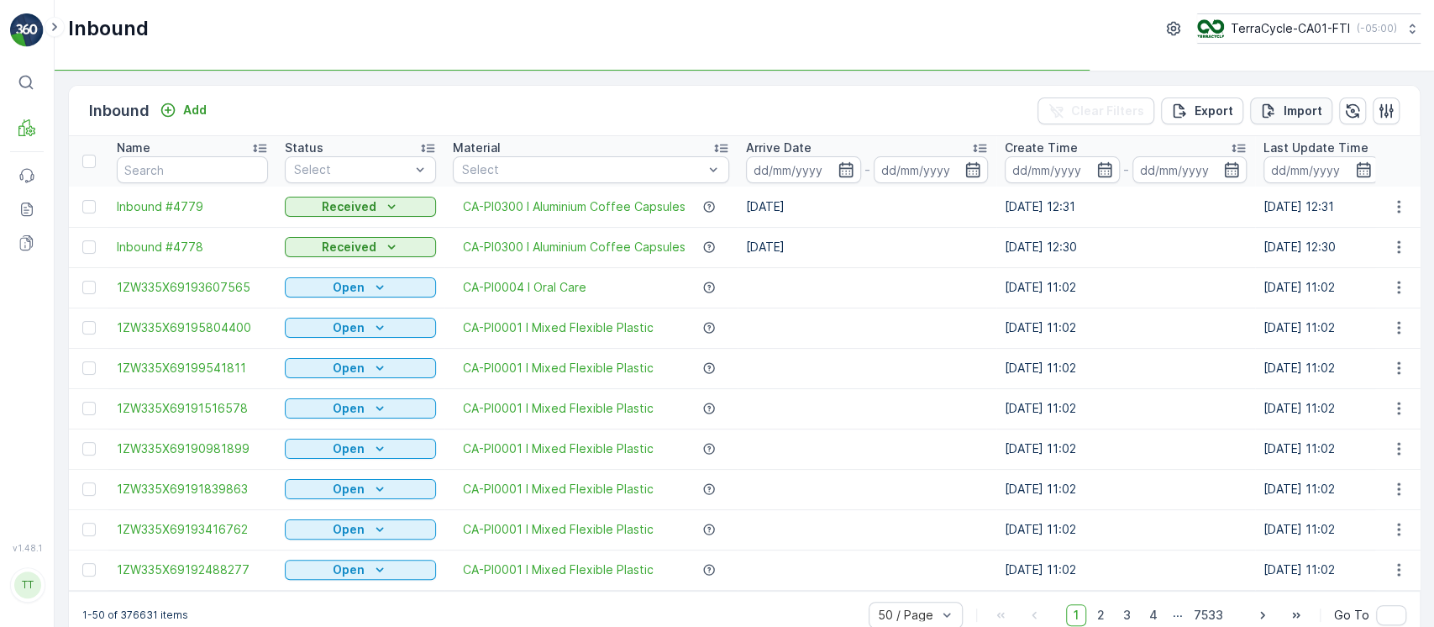
click at [1277, 107] on div "Import" at bounding box center [1291, 110] width 62 height 17
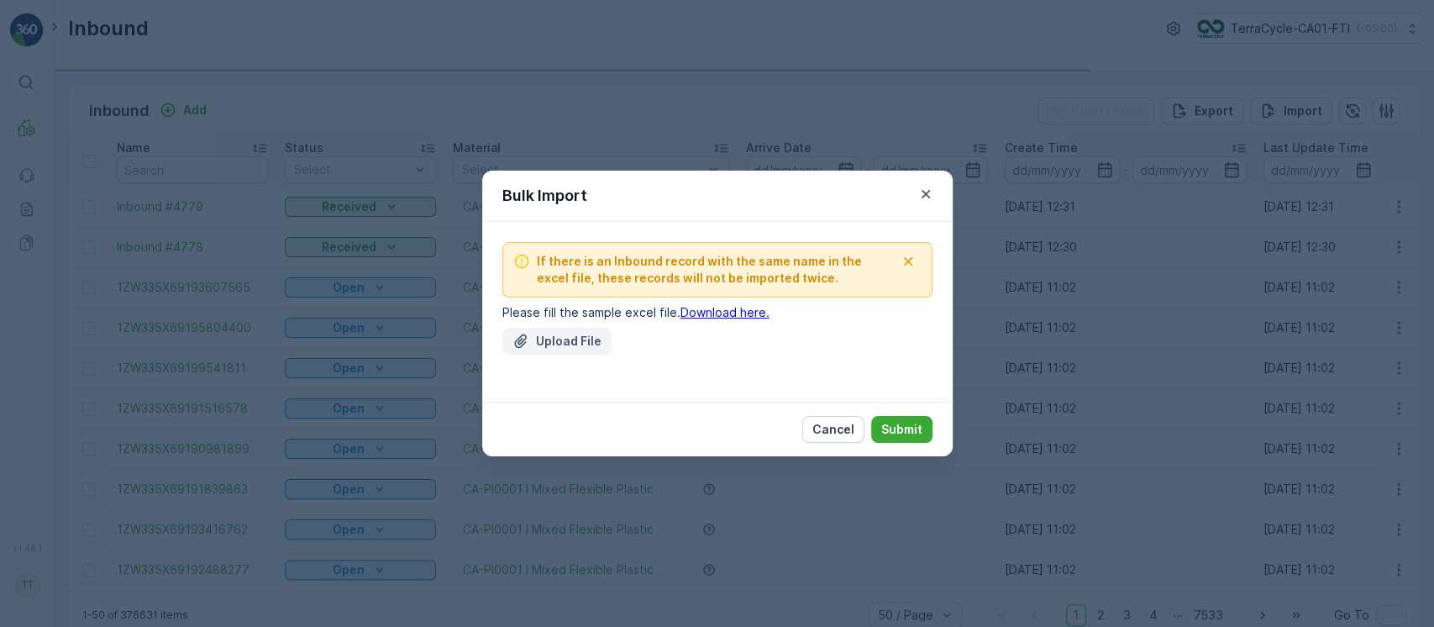
click at [559, 337] on p "Upload File" at bounding box center [569, 341] width 66 height 17
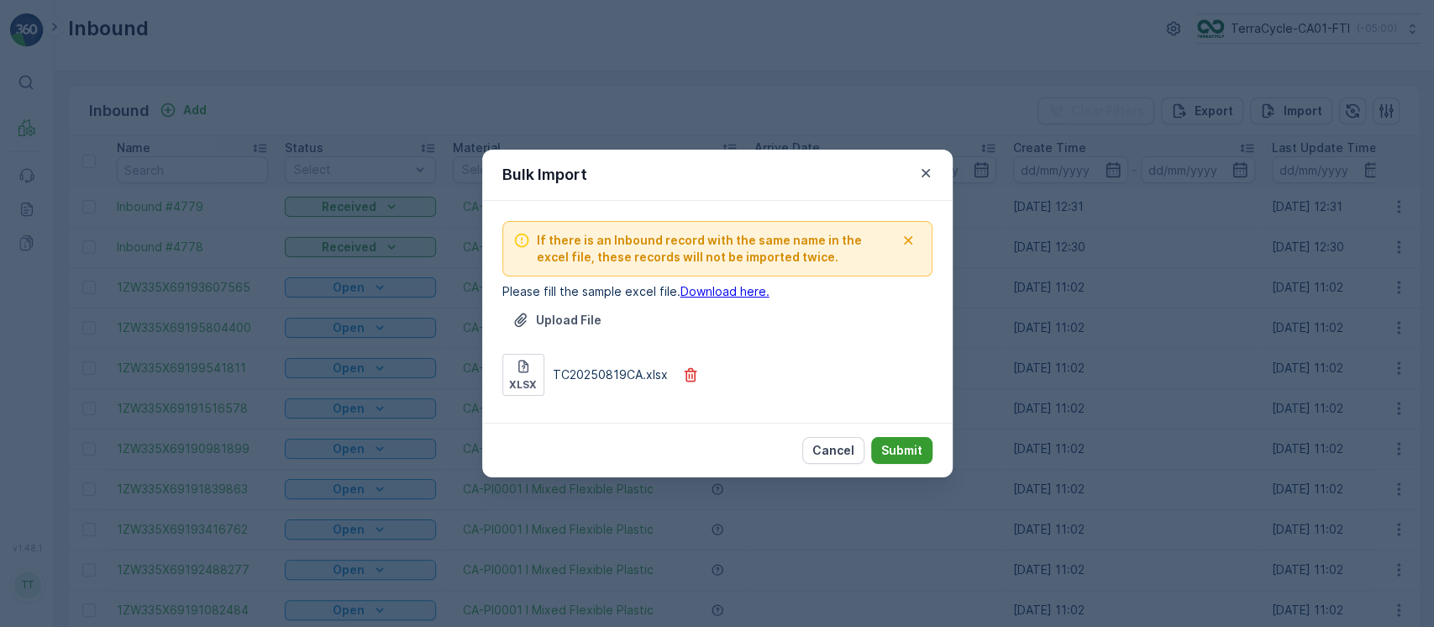
click at [919, 446] on p "Submit" at bounding box center [901, 450] width 41 height 17
